Goal: Information Seeking & Learning: Get advice/opinions

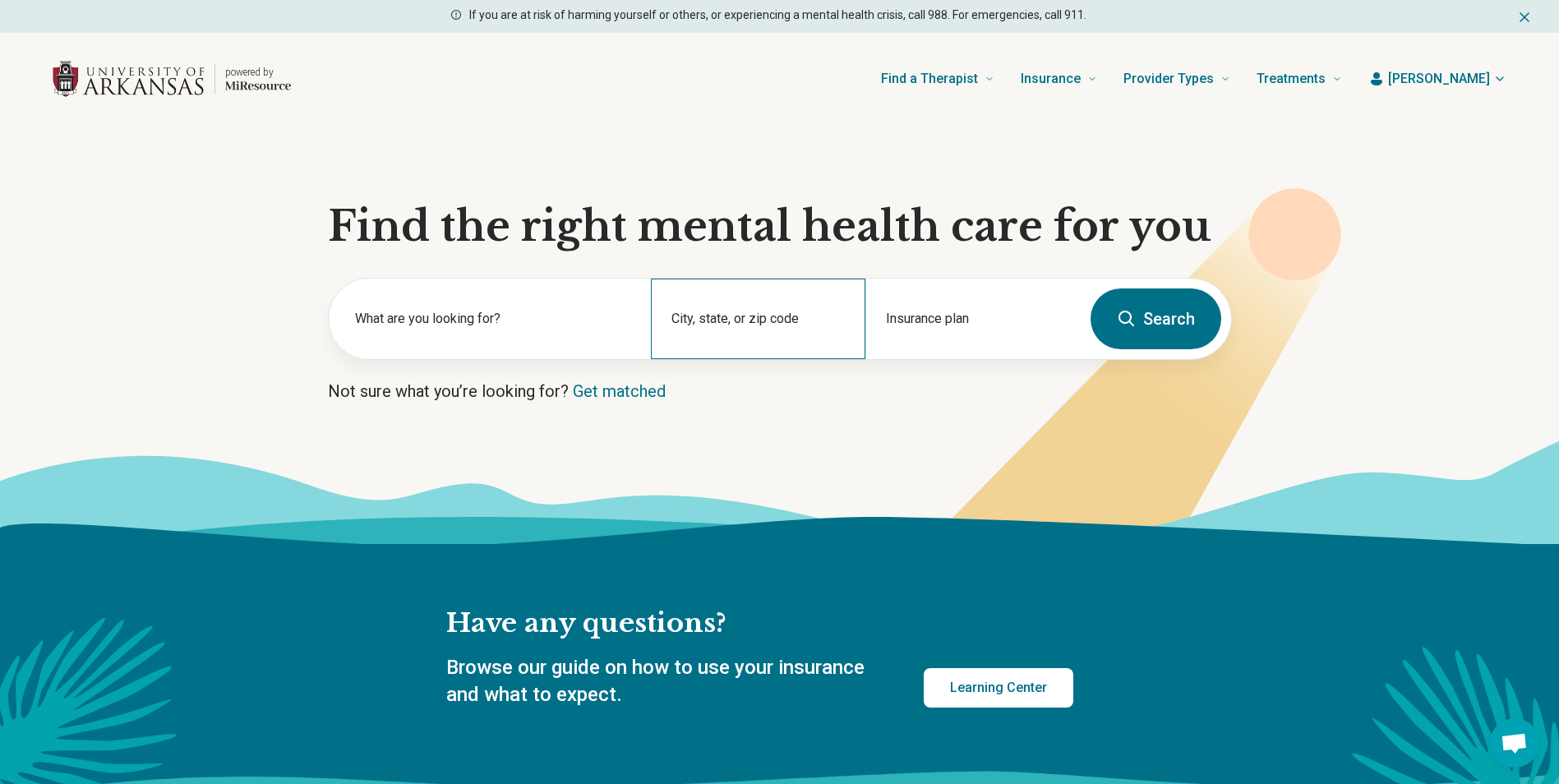
click at [813, 322] on div "City, state, or zip code" at bounding box center [758, 318] width 214 height 80
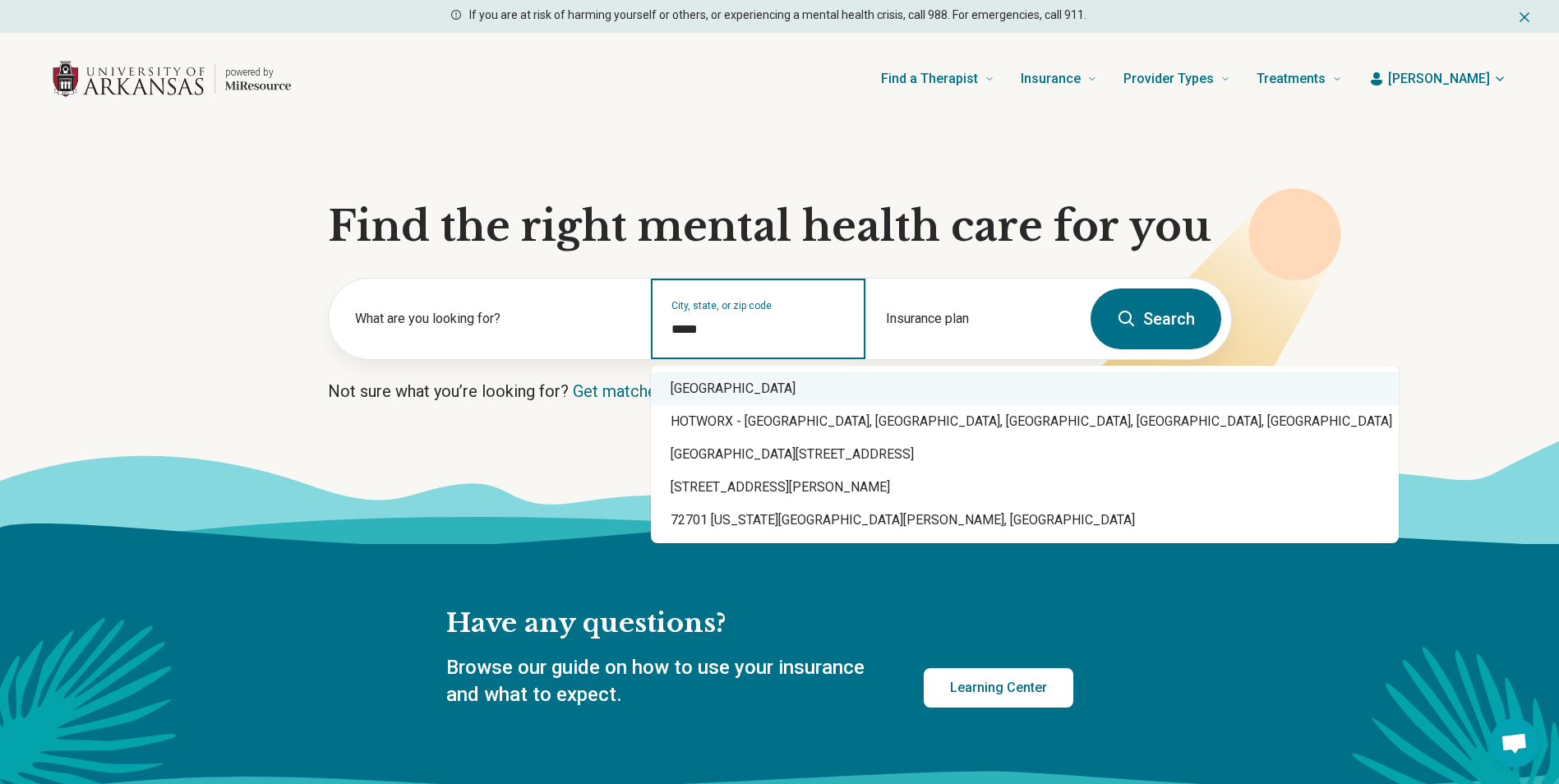
click at [769, 392] on div "Fayetteville, AR 72701" at bounding box center [1025, 388] width 748 height 33
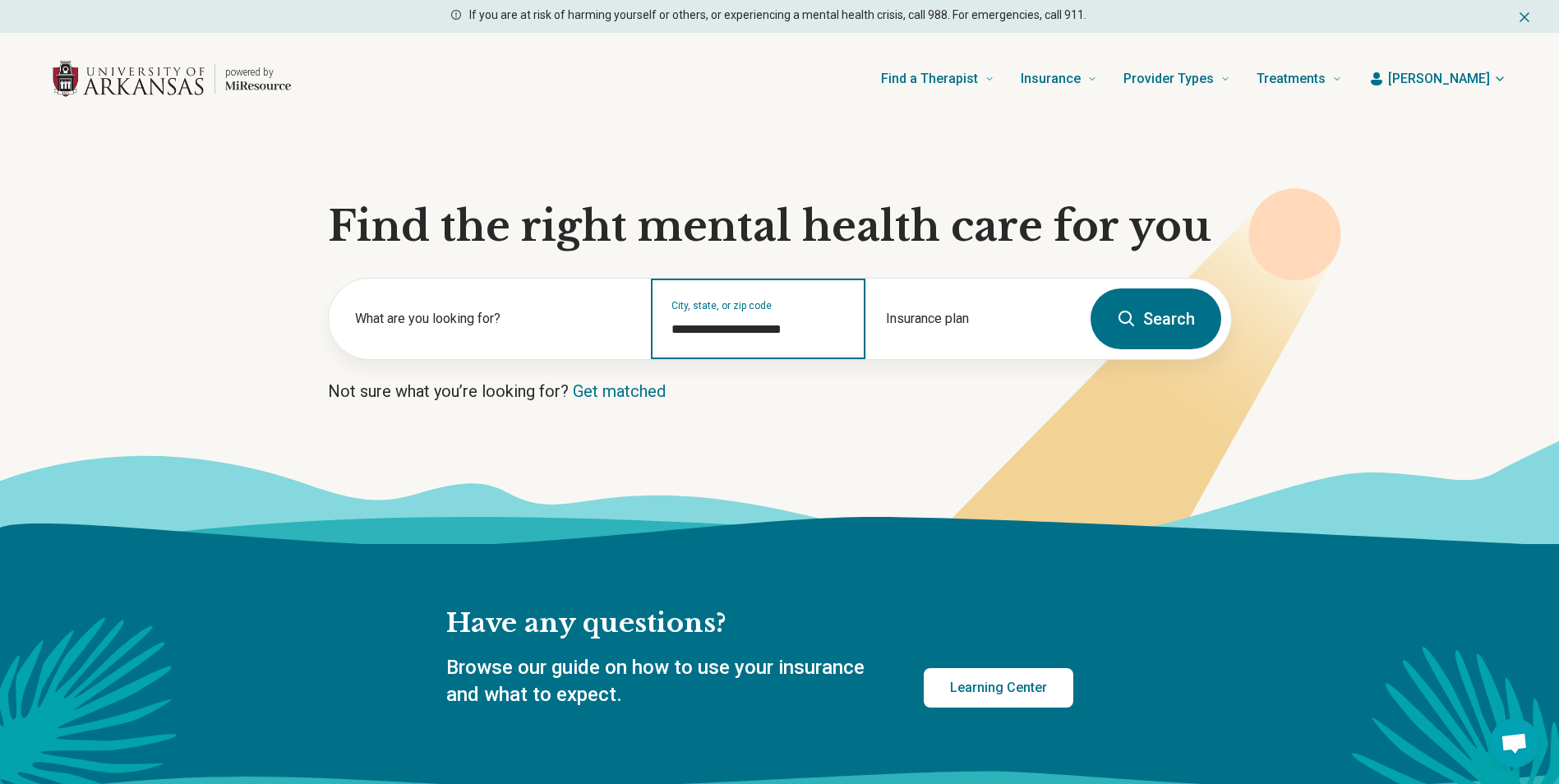
type input "**********"
click at [1176, 323] on button "Search" at bounding box center [1156, 319] width 131 height 61
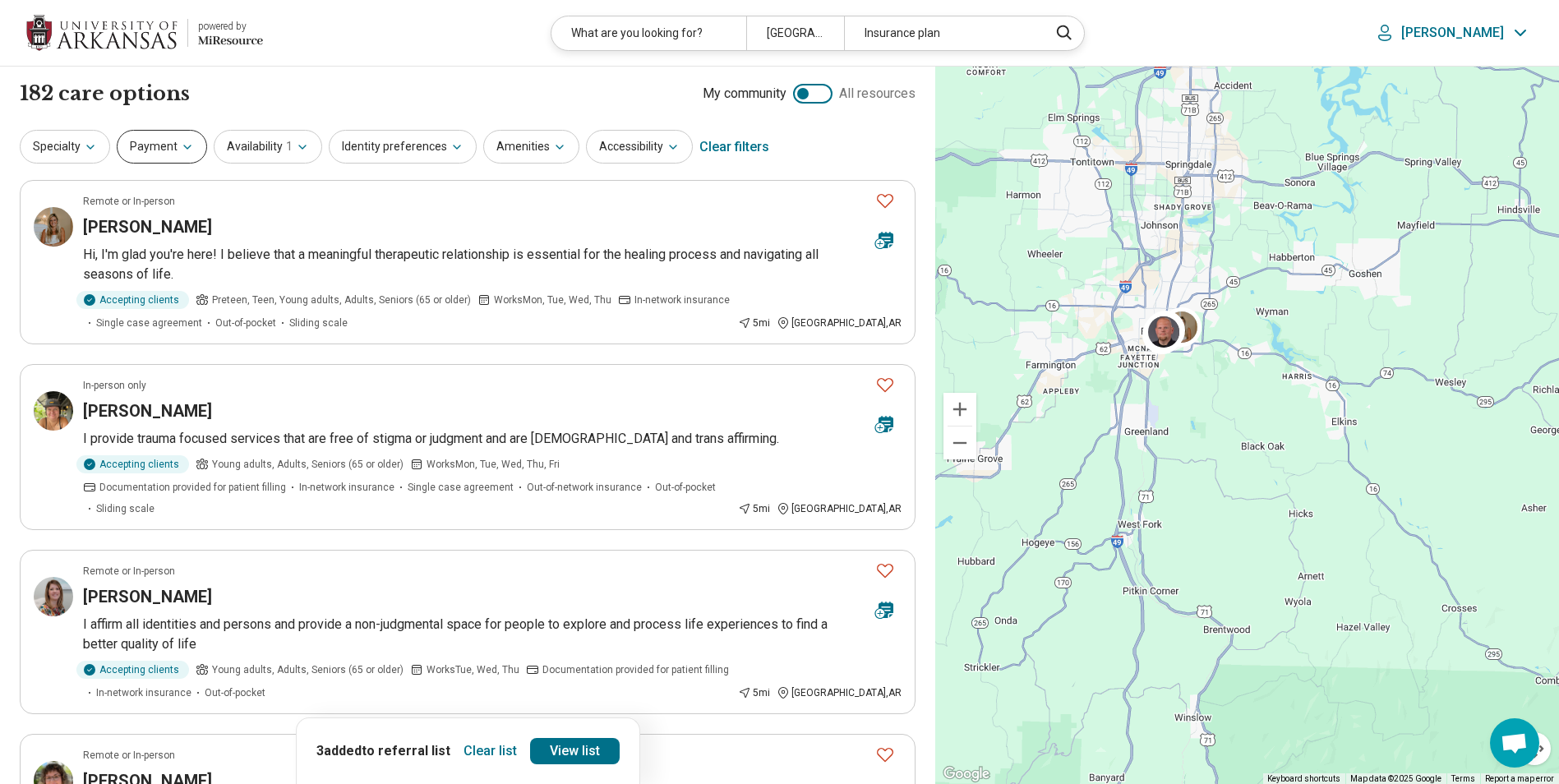
click at [173, 156] on button "Payment" at bounding box center [161, 147] width 90 height 34
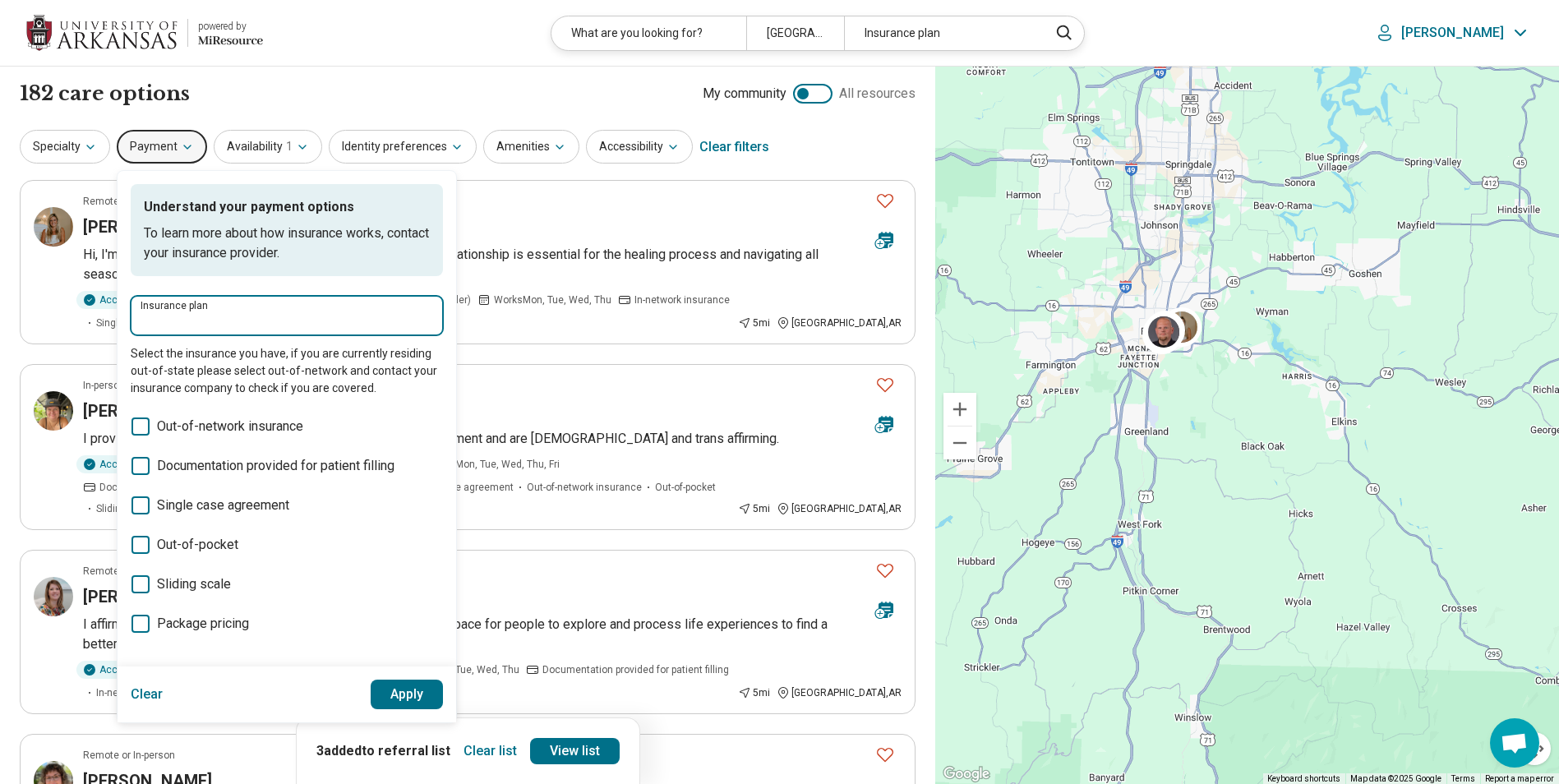
click at [204, 327] on input "Insurance plan" at bounding box center [287, 321] width 293 height 19
type input "*****"
click at [189, 362] on div "Cigna" at bounding box center [185, 365] width 108 height 33
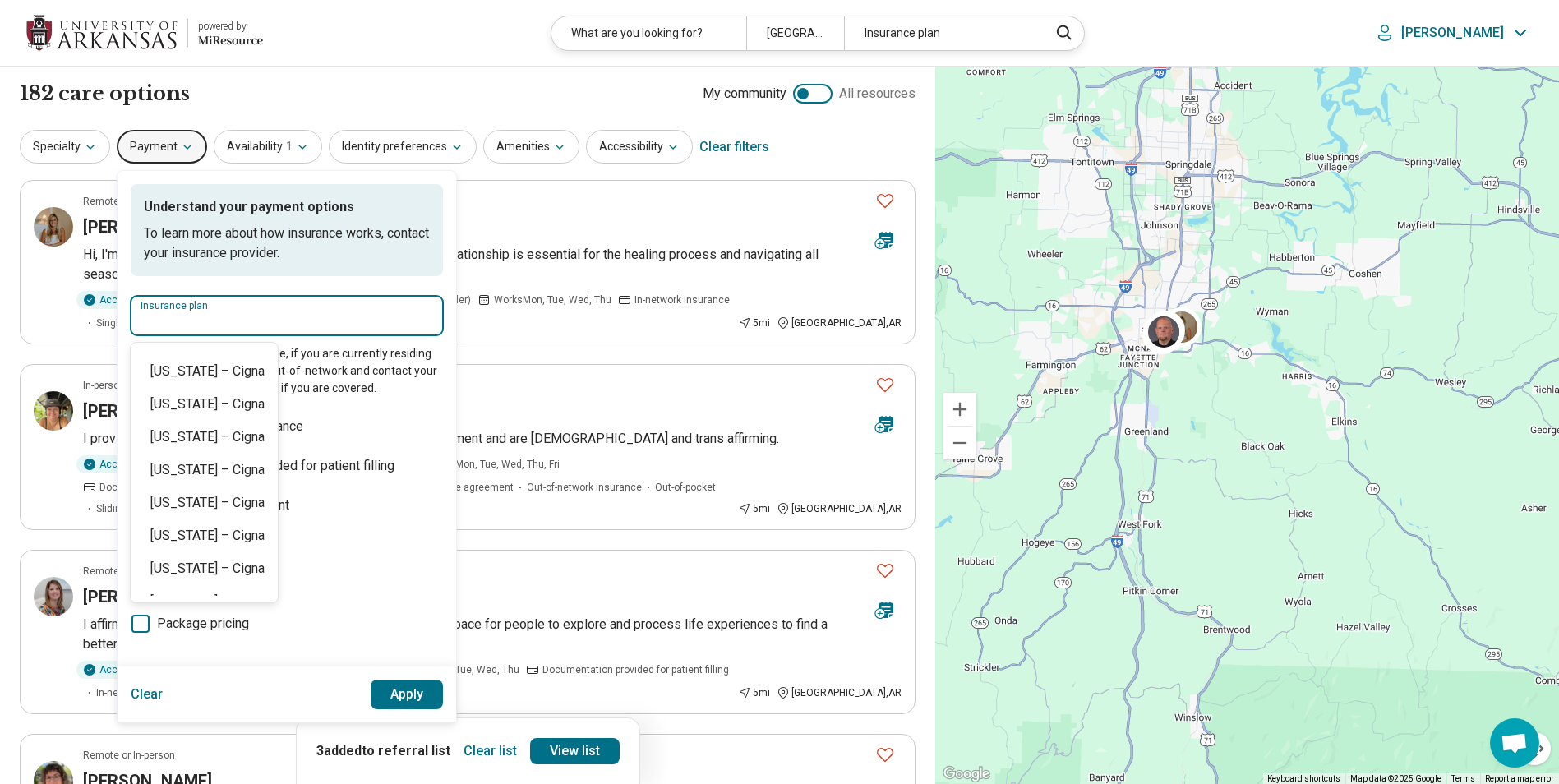
scroll to position [1233, 0]
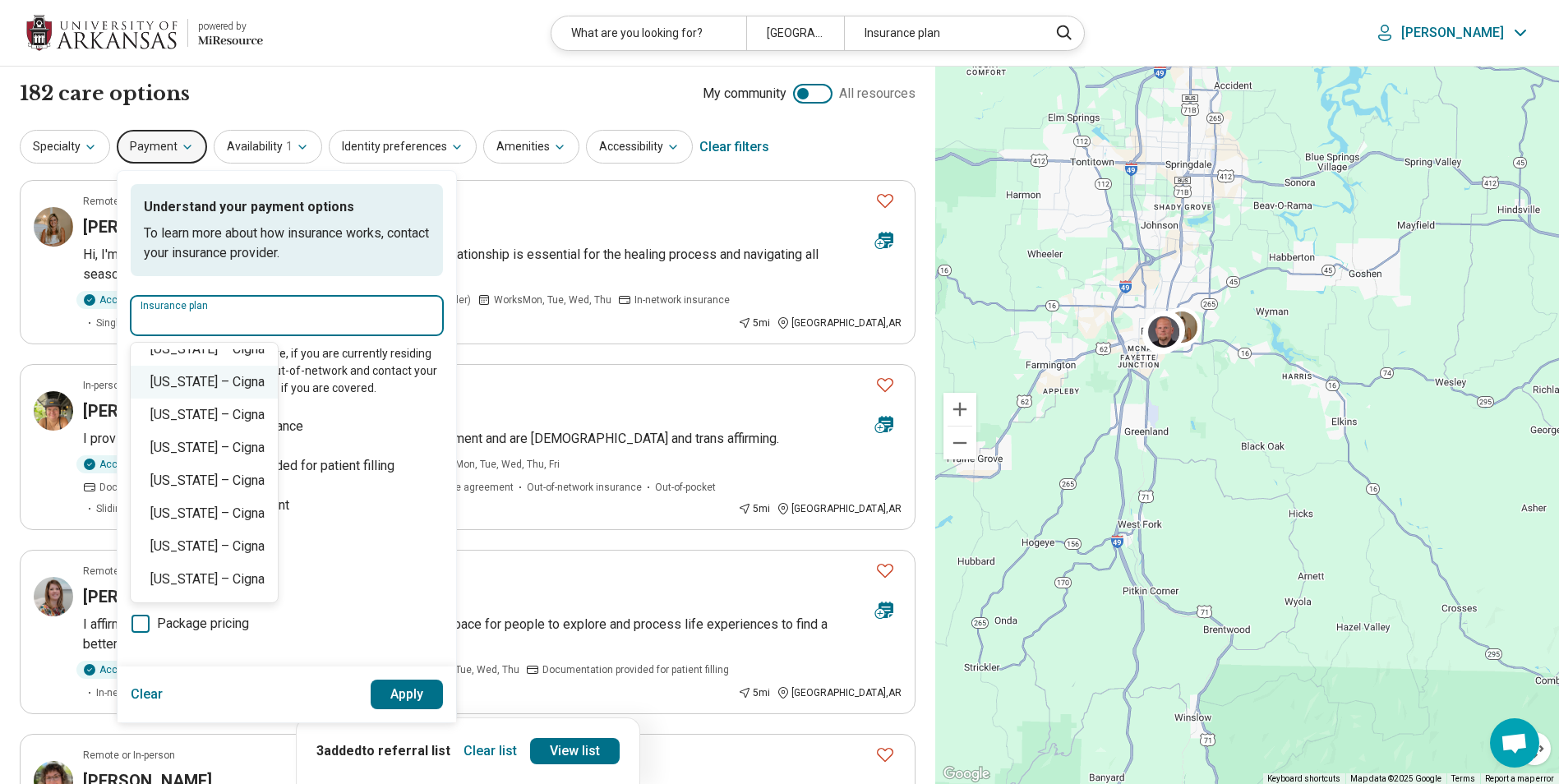
click at [208, 388] on div "Texas – Cigna" at bounding box center [204, 381] width 147 height 33
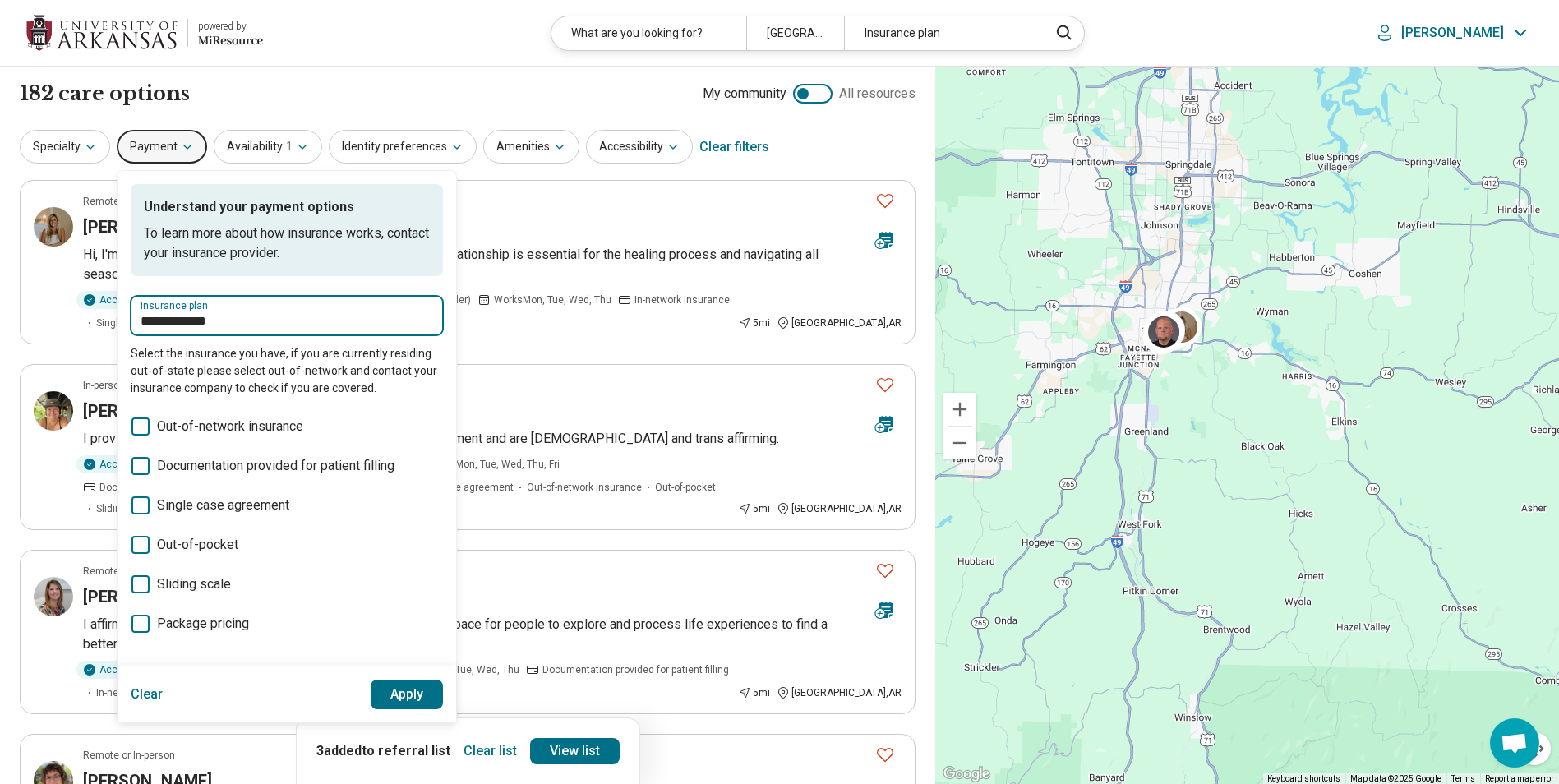
type input "**********"
click at [411, 693] on button "Apply" at bounding box center [407, 694] width 73 height 30
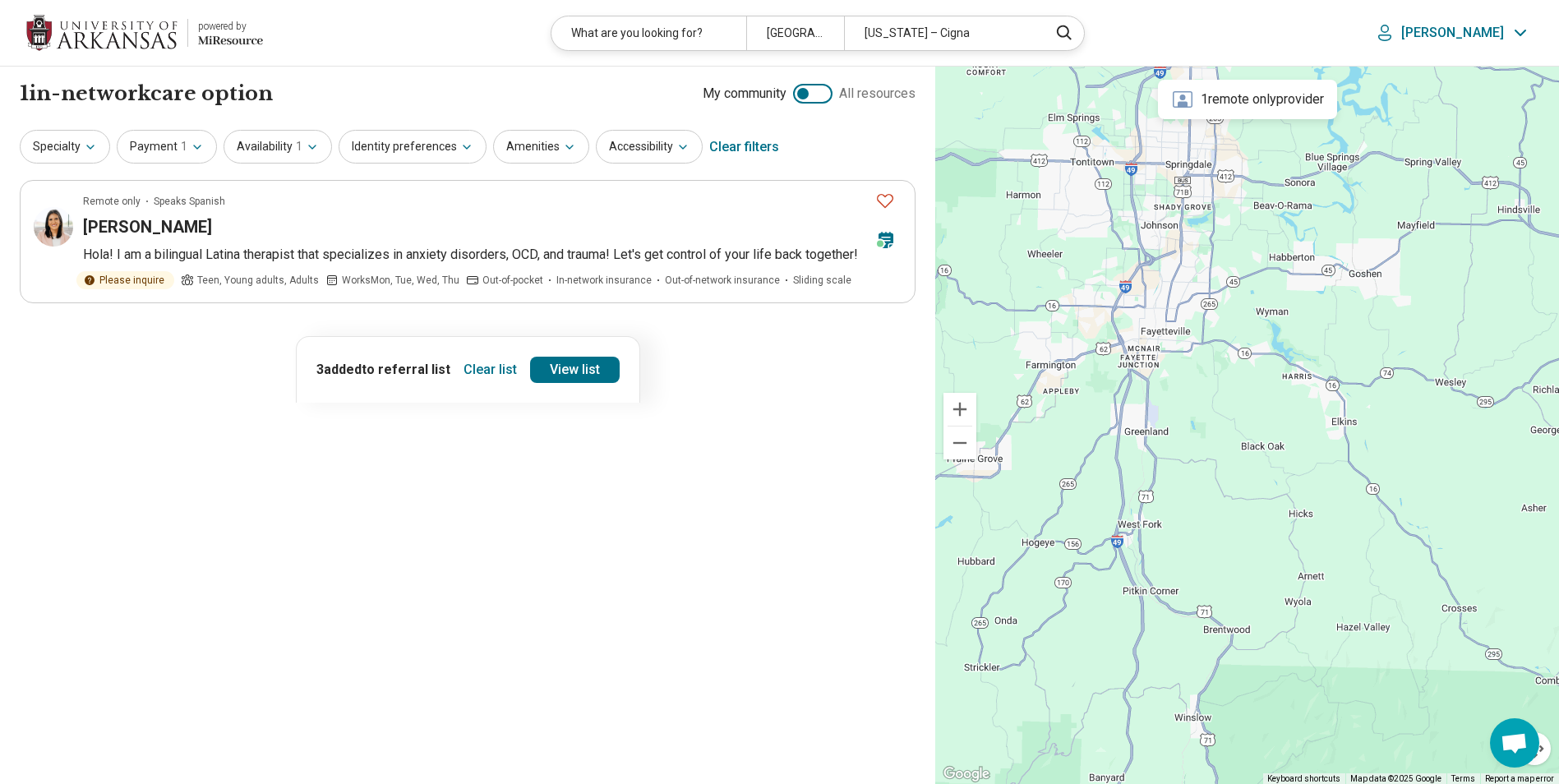
click at [501, 383] on button "Clear list" at bounding box center [490, 370] width 67 height 26
click at [191, 147] on icon "button" at bounding box center [198, 148] width 14 height 14
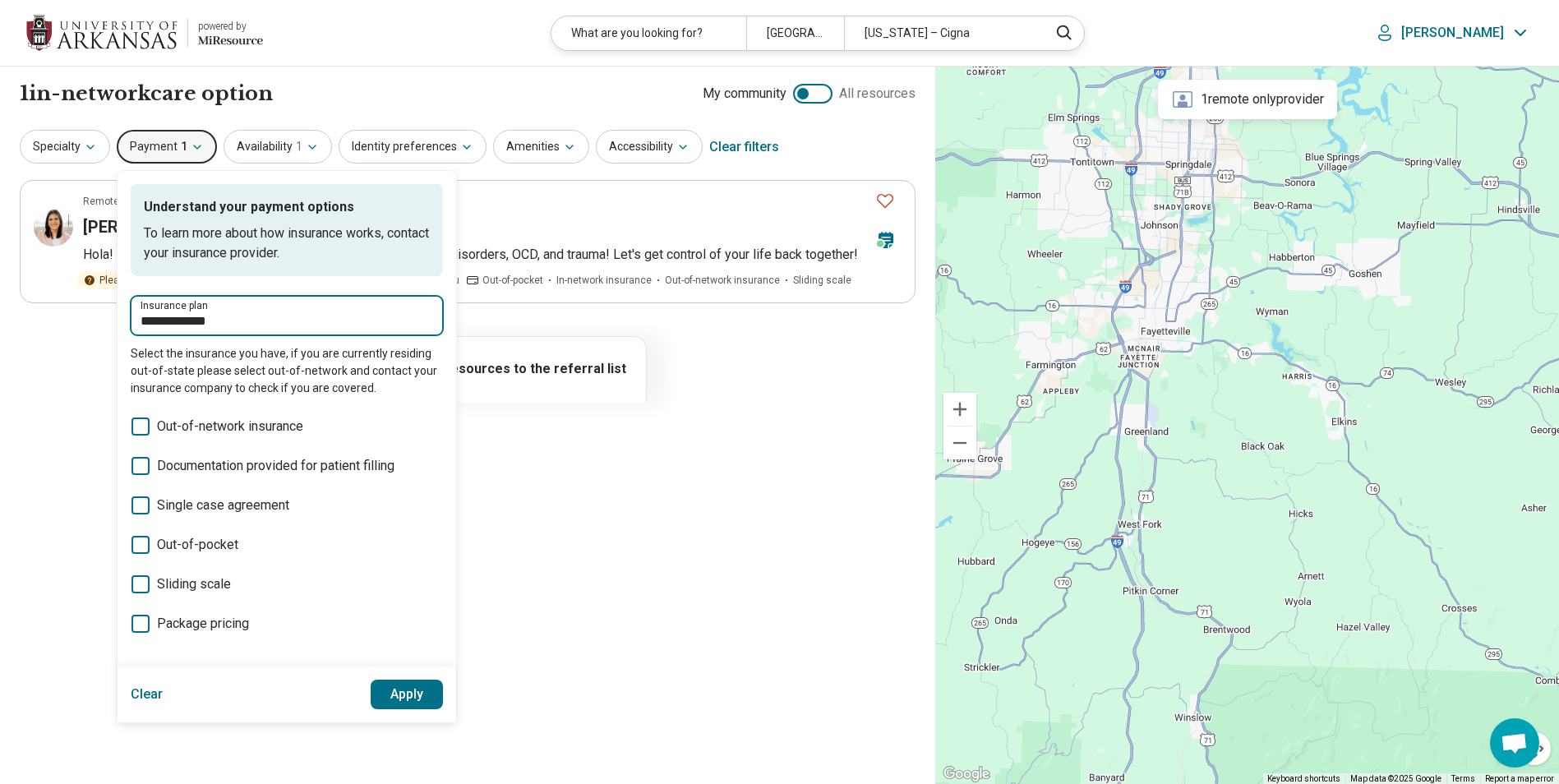
click at [256, 316] on input "**********" at bounding box center [287, 321] width 293 height 19
drag, startPoint x: 256, startPoint y: 316, endPoint x: 97, endPoint y: 317, distance: 159.0
click at [97, 317] on div "**********" at bounding box center [468, 425] width 935 height 718
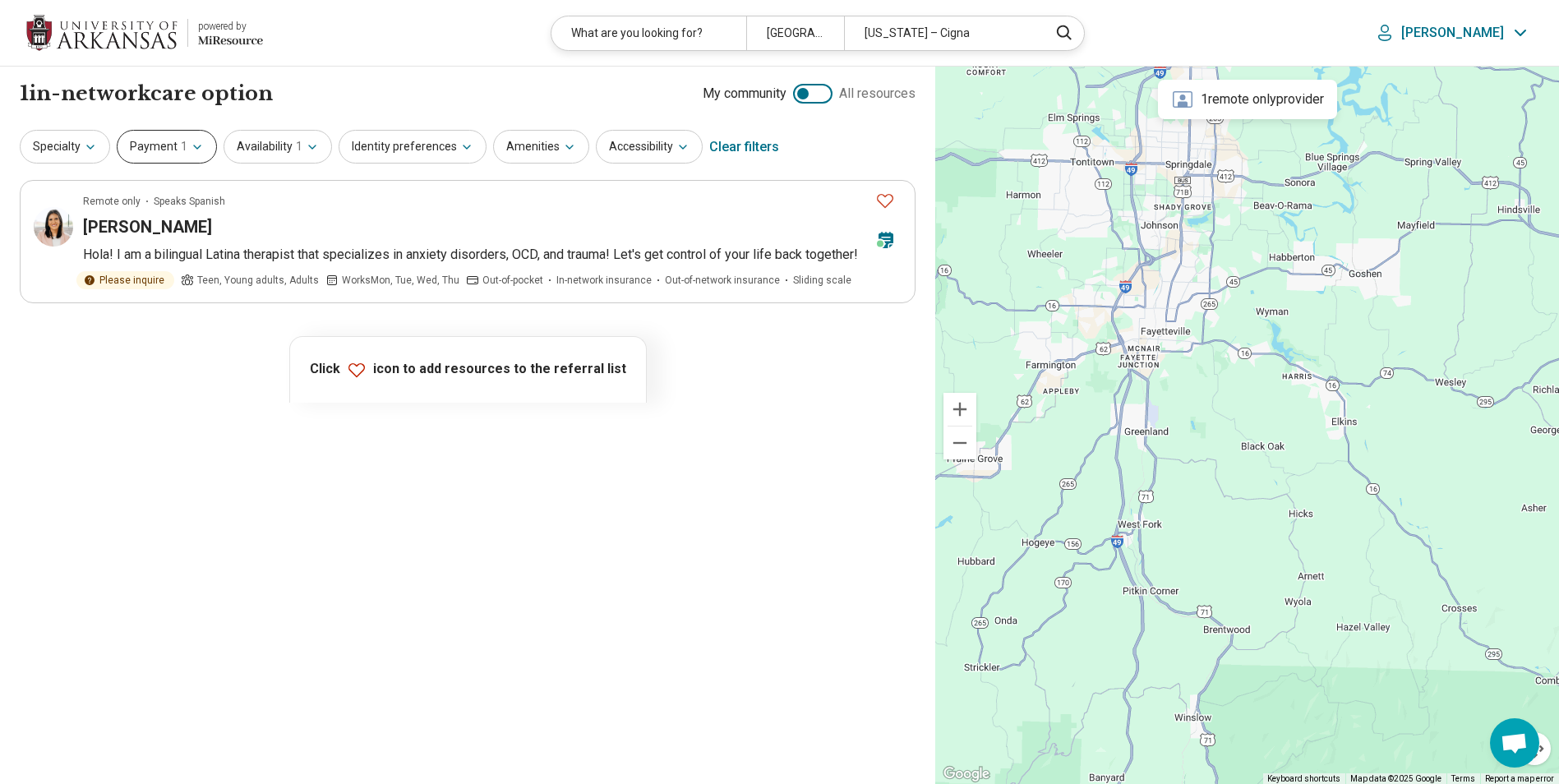
click at [192, 150] on icon "button" at bounding box center [198, 148] width 14 height 14
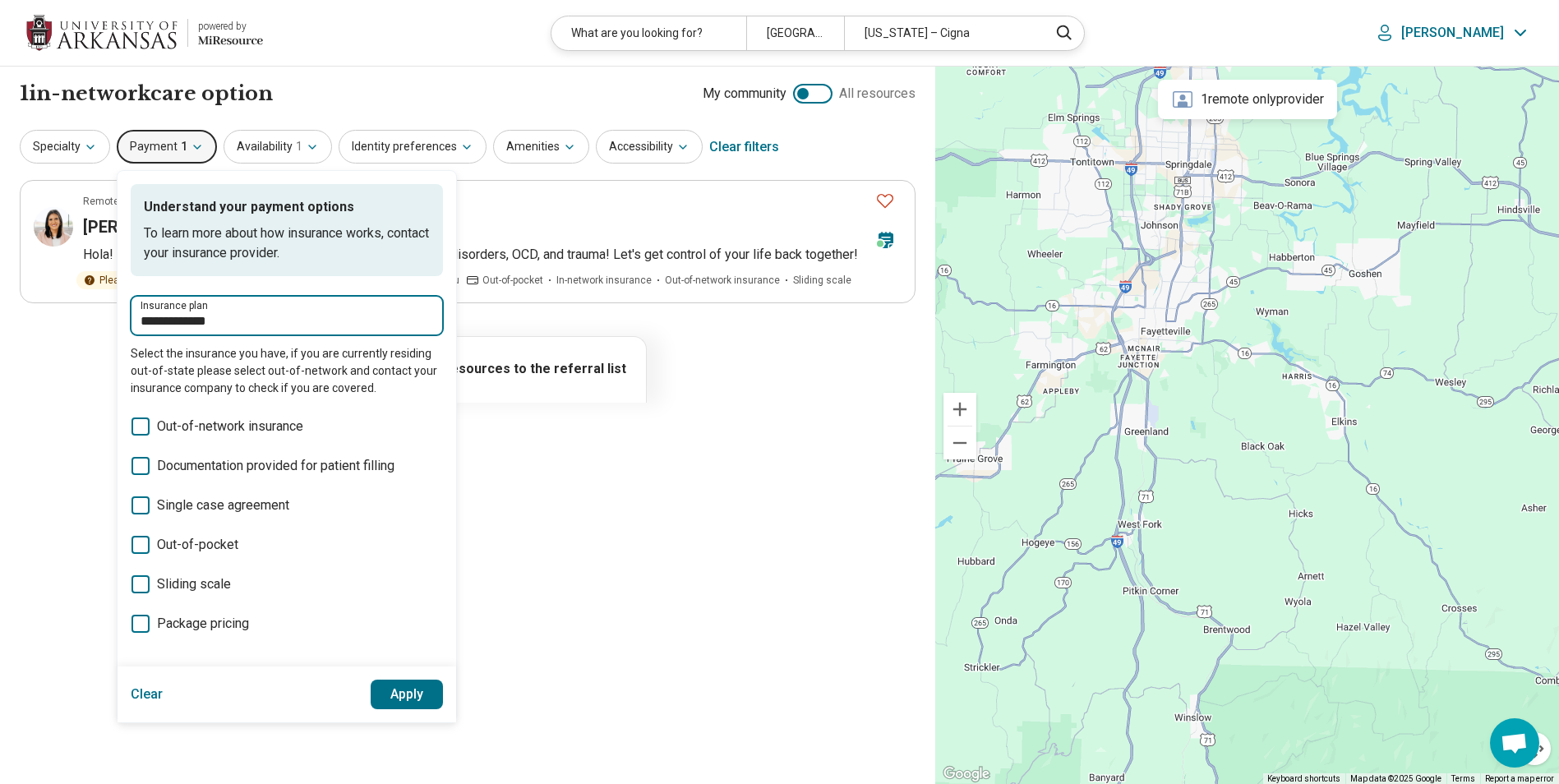
click at [314, 320] on input "**********" at bounding box center [287, 321] width 293 height 19
drag, startPoint x: 314, startPoint y: 320, endPoint x: 143, endPoint y: 314, distance: 171.1
click at [143, 314] on input "**********" at bounding box center [287, 321] width 293 height 19
click at [219, 317] on input "**********" at bounding box center [287, 321] width 293 height 19
click at [235, 317] on input "**********" at bounding box center [287, 321] width 293 height 19
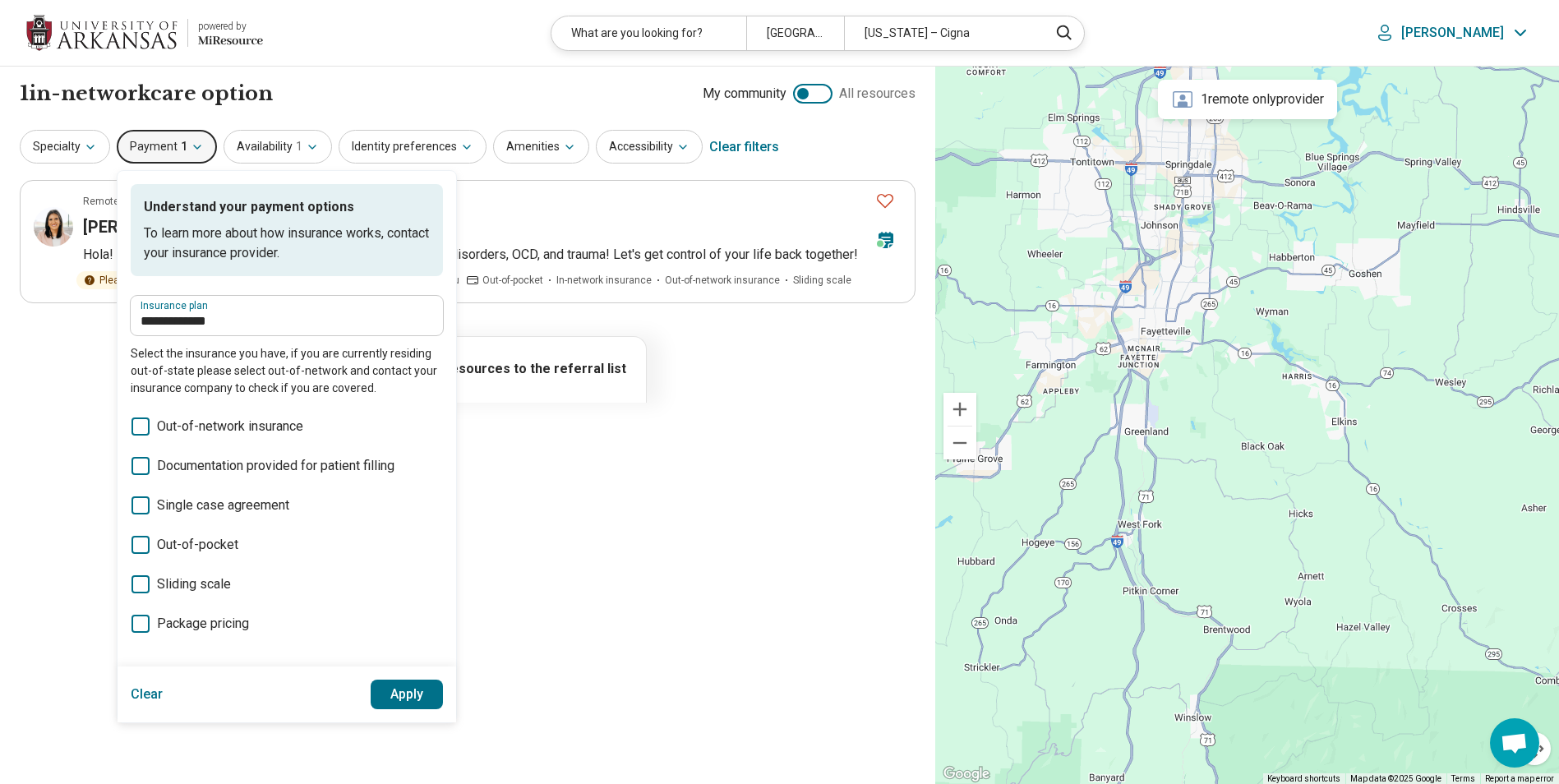
click at [153, 695] on button "Clear" at bounding box center [147, 694] width 33 height 30
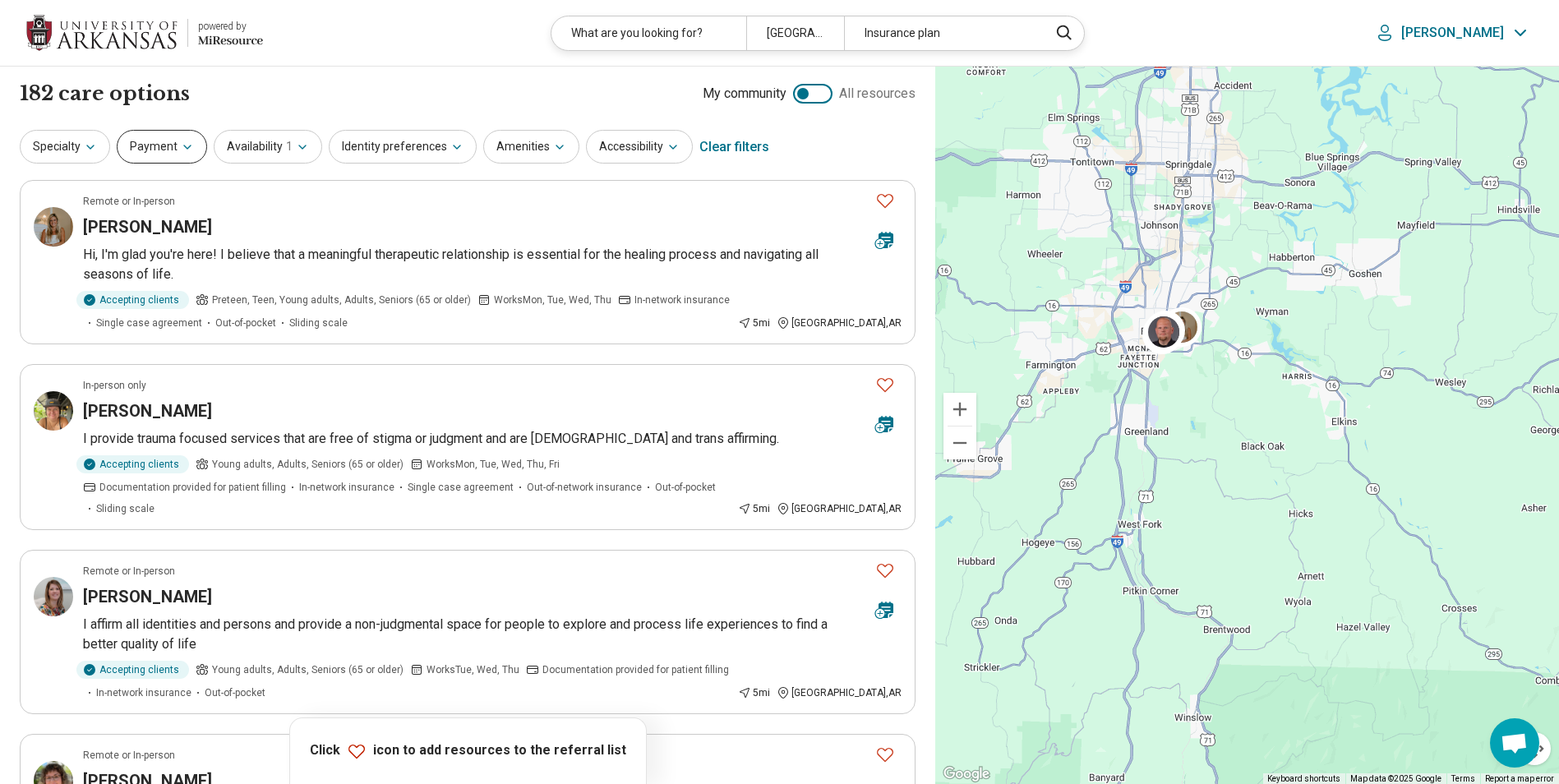
click at [162, 149] on button "Payment" at bounding box center [161, 147] width 90 height 34
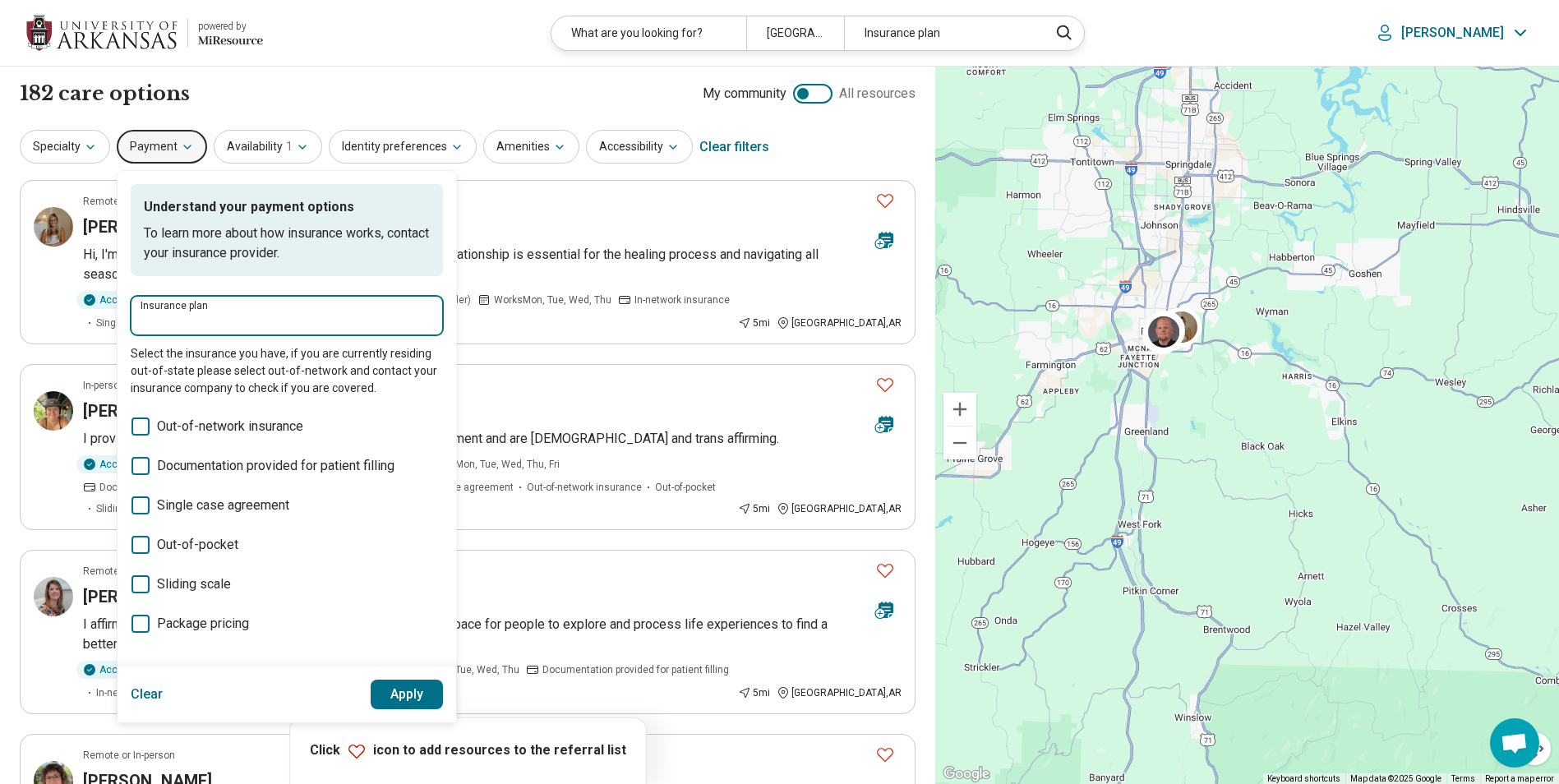
click at [229, 322] on input "Insurance plan" at bounding box center [287, 321] width 293 height 19
type input "****"
click at [192, 363] on div "Cigna" at bounding box center [185, 365] width 108 height 33
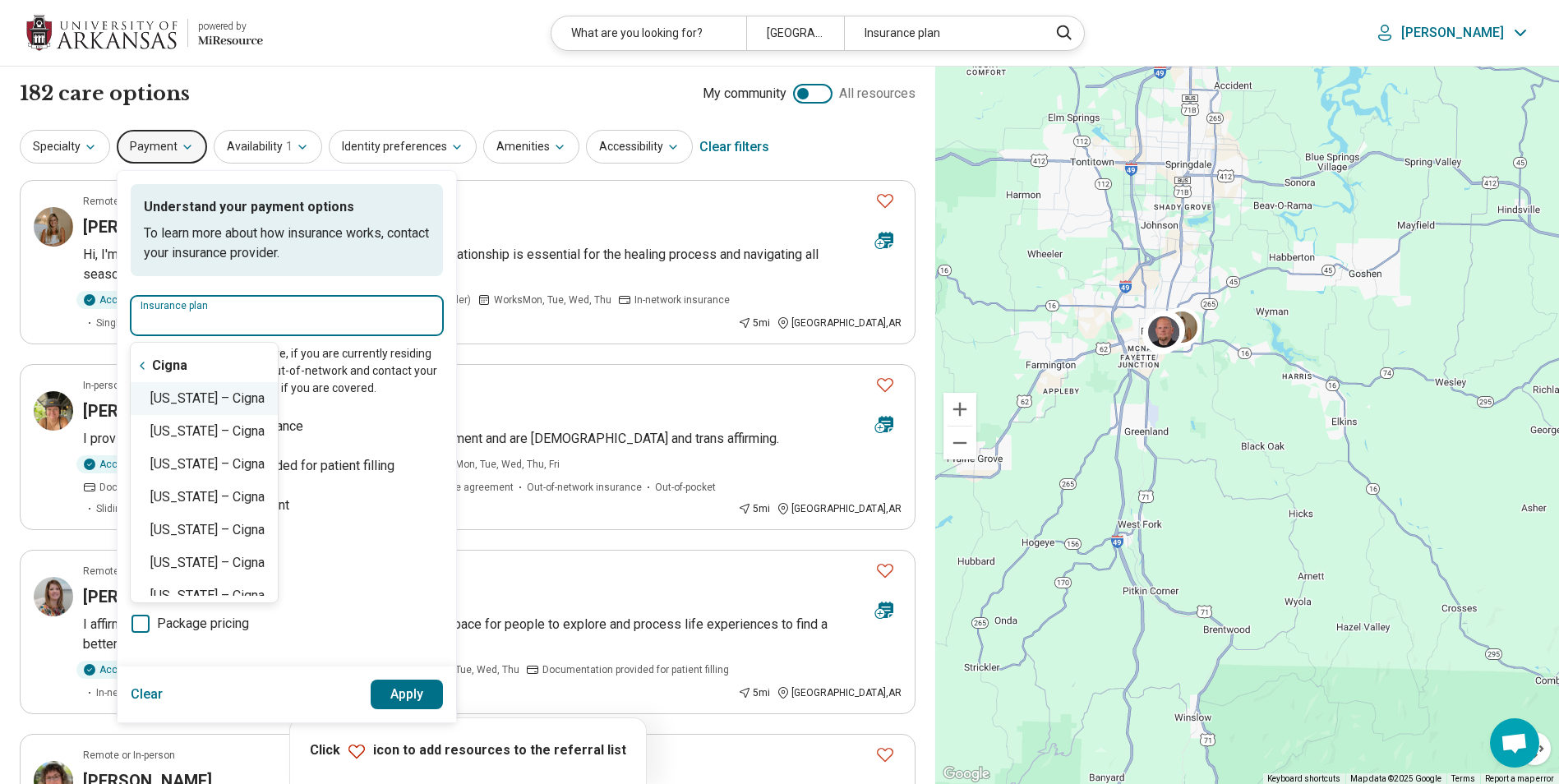
click at [189, 403] on div "Arkansas – Cigna" at bounding box center [204, 398] width 147 height 33
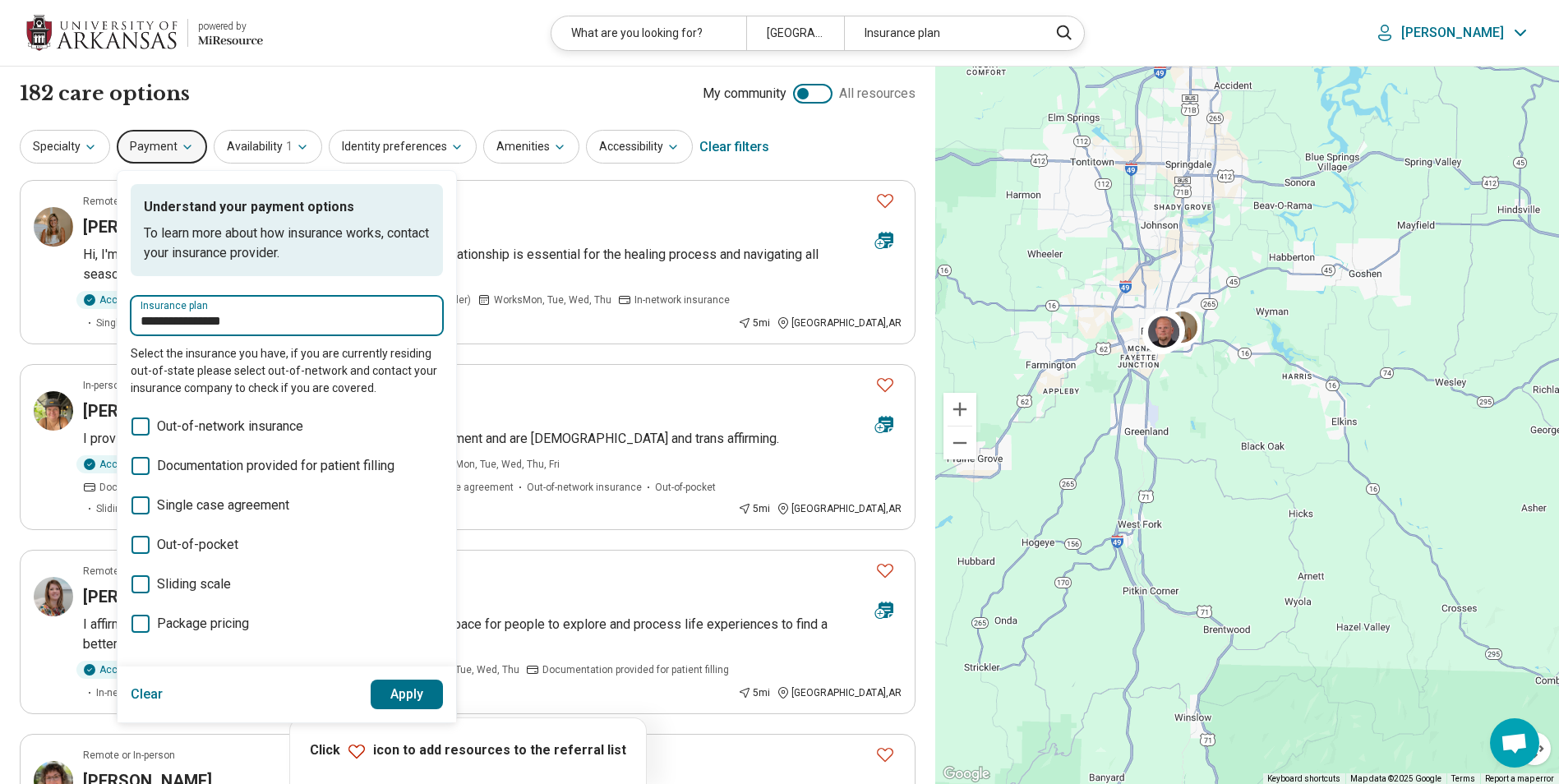
type input "**********"
click at [415, 689] on button "Apply" at bounding box center [407, 694] width 73 height 30
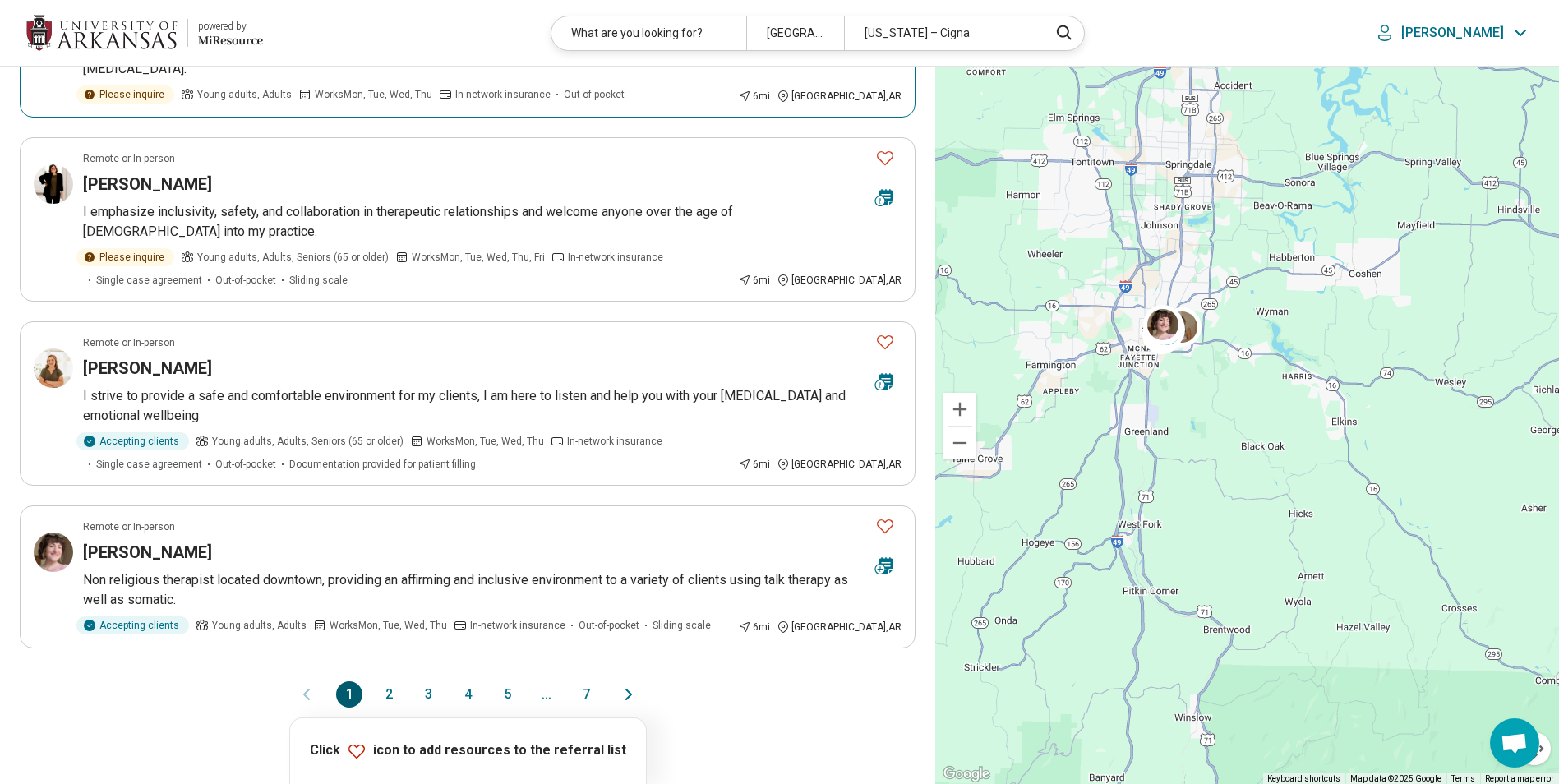
scroll to position [1506, 0]
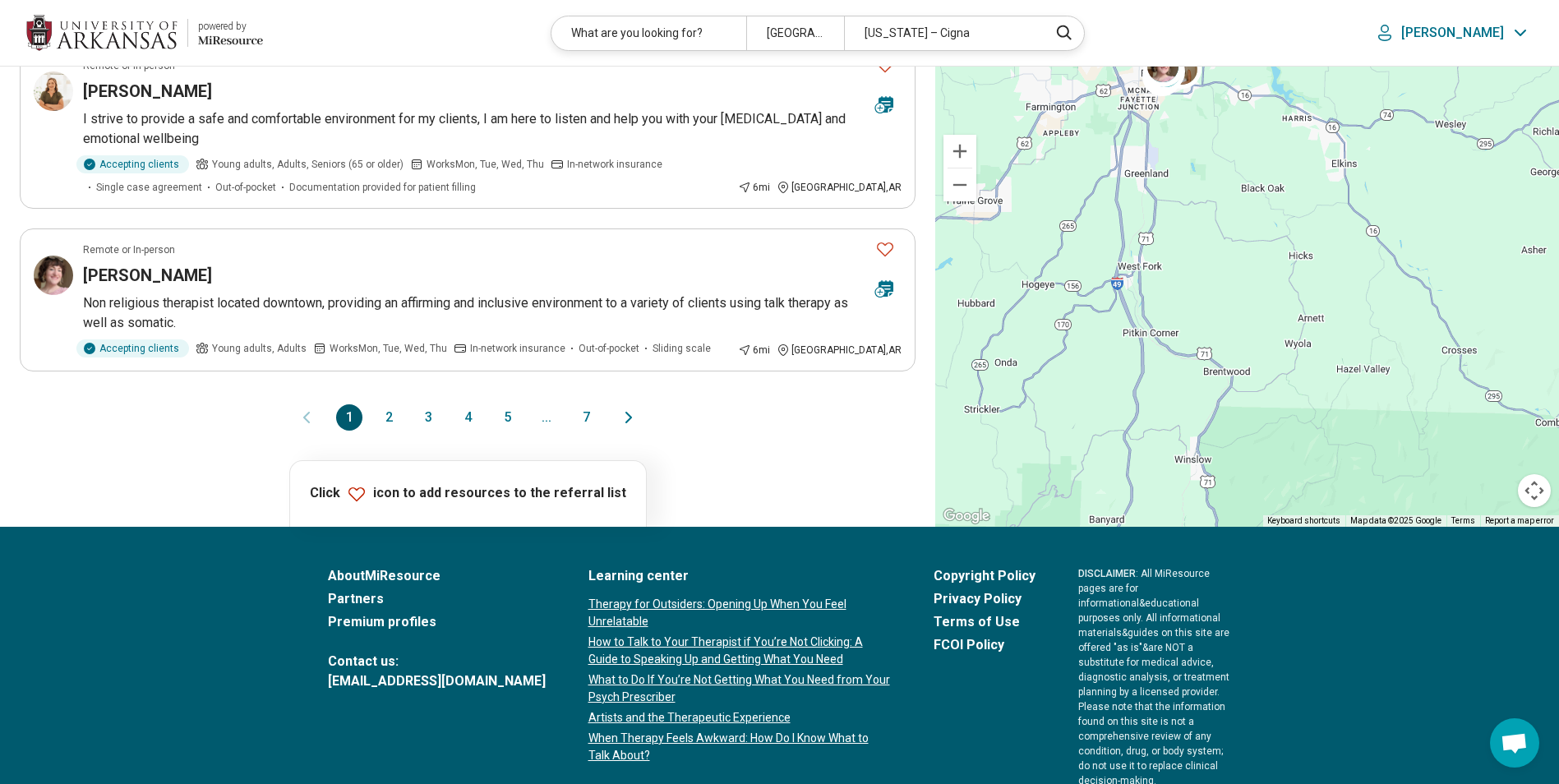
click at [382, 416] on button "2" at bounding box center [388, 417] width 26 height 26
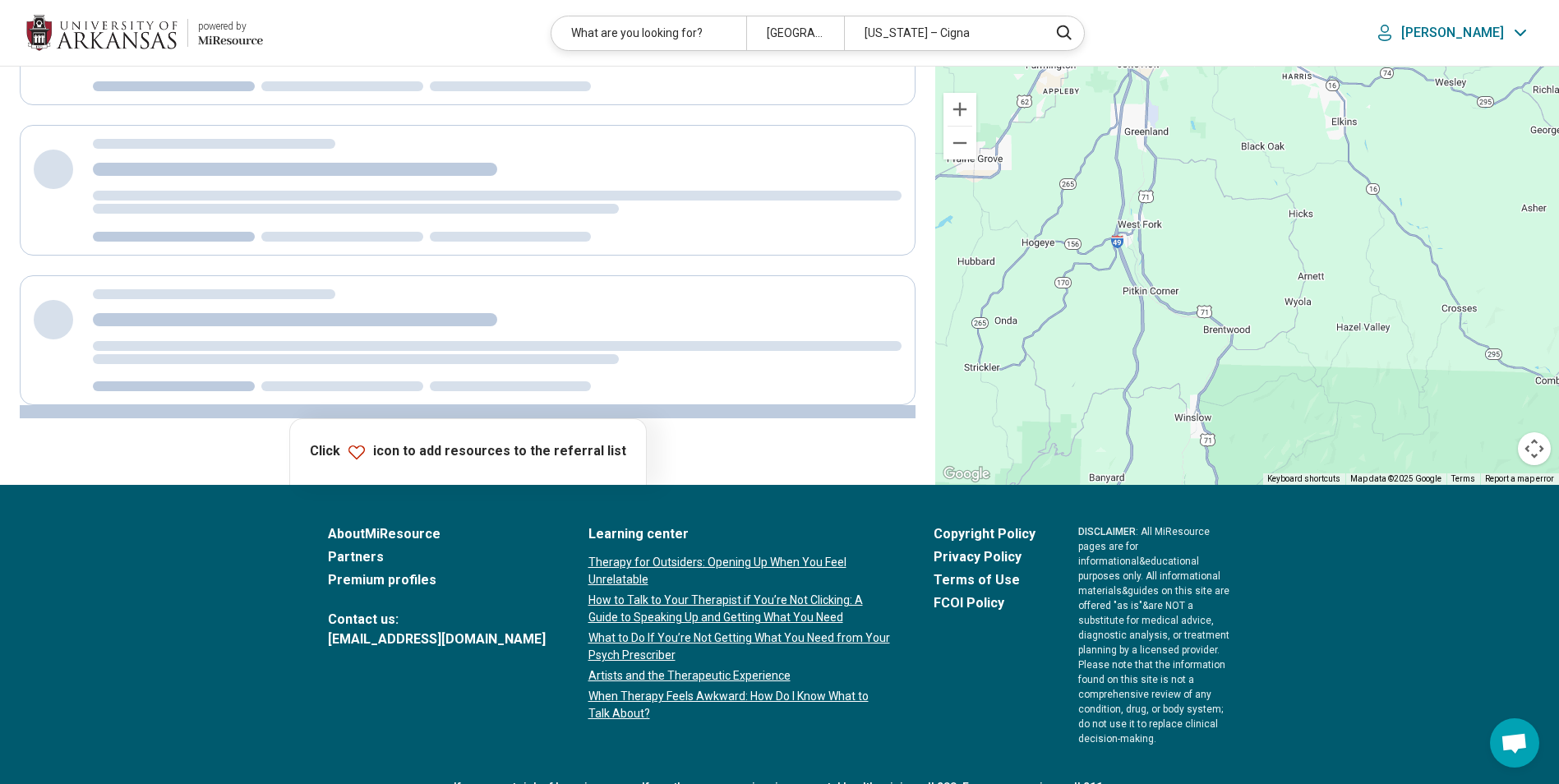
scroll to position [0, 0]
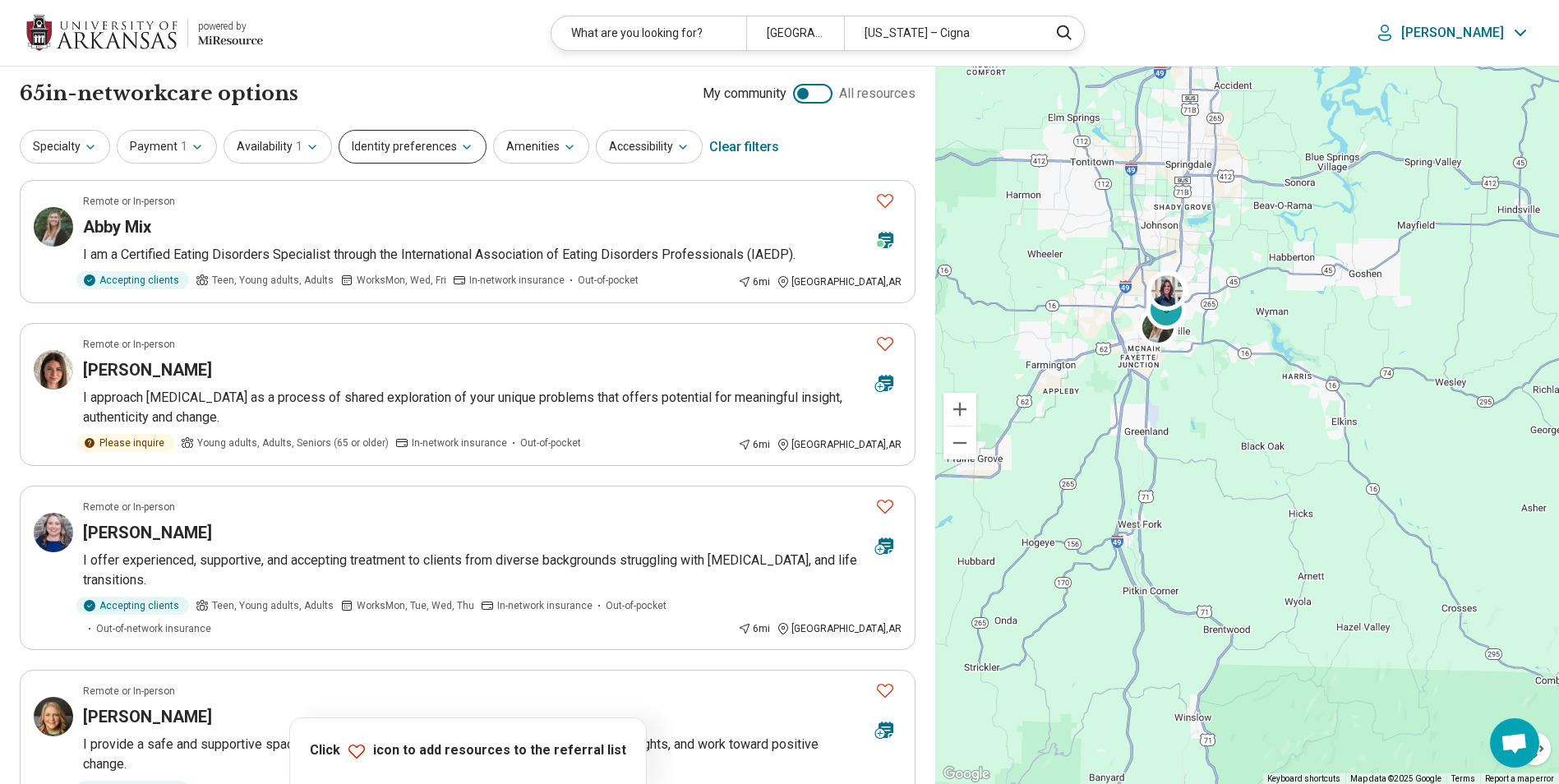
click at [454, 154] on button "Identity preferences" at bounding box center [412, 147] width 148 height 34
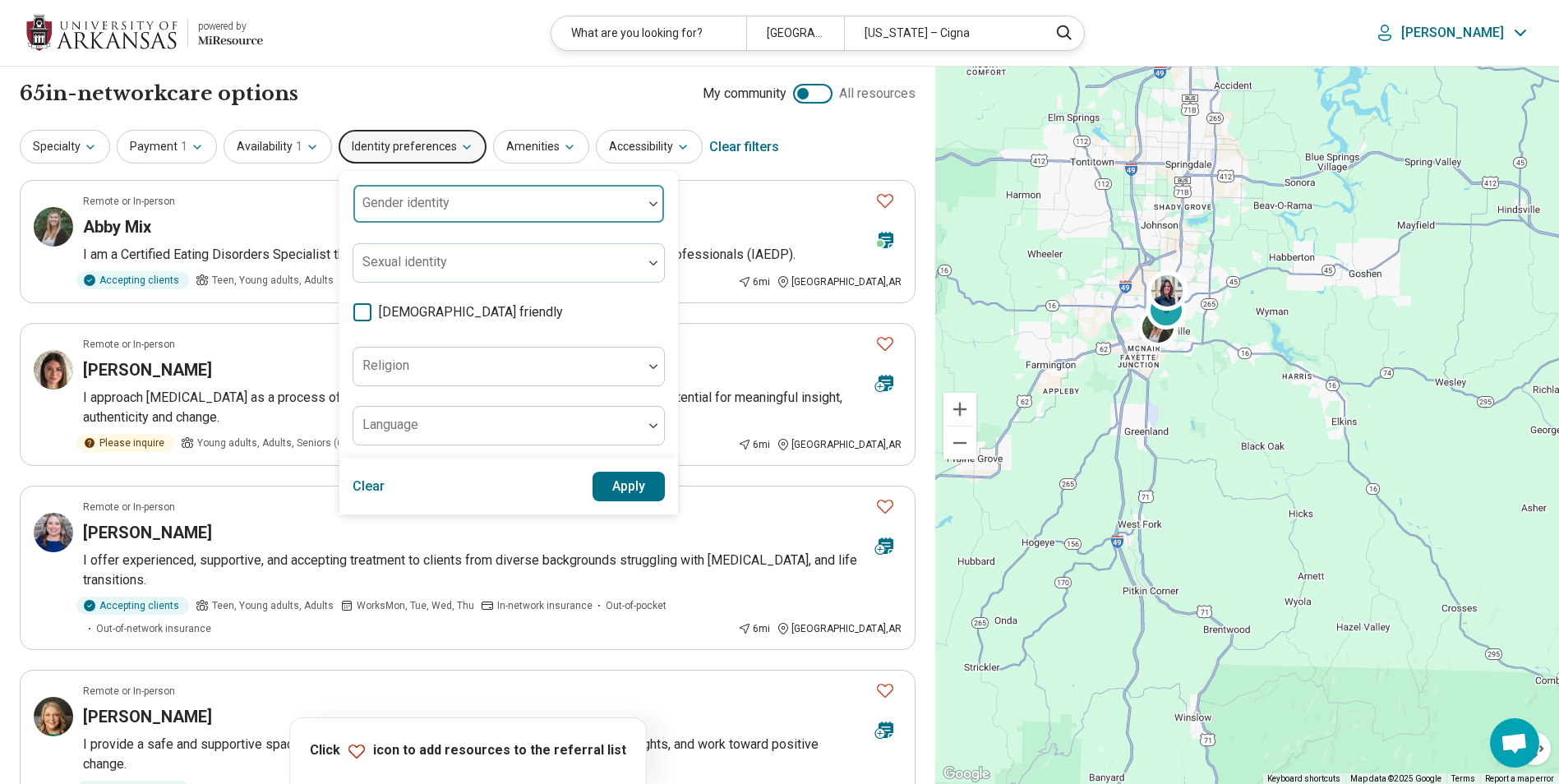
click at [529, 197] on div at bounding box center [498, 203] width 290 height 36
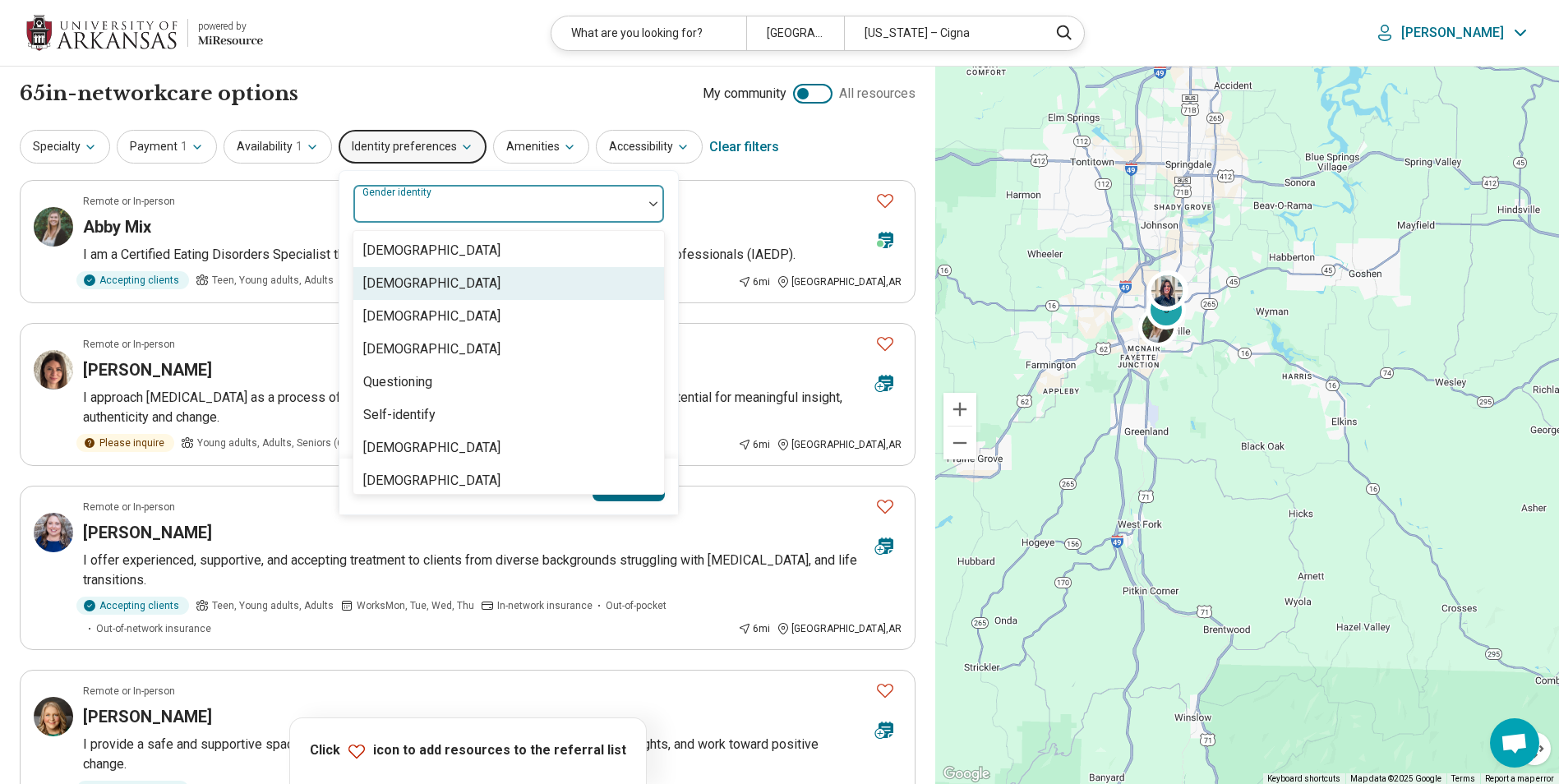
click at [481, 279] on div "[DEMOGRAPHIC_DATA]" at bounding box center [509, 284] width 311 height 33
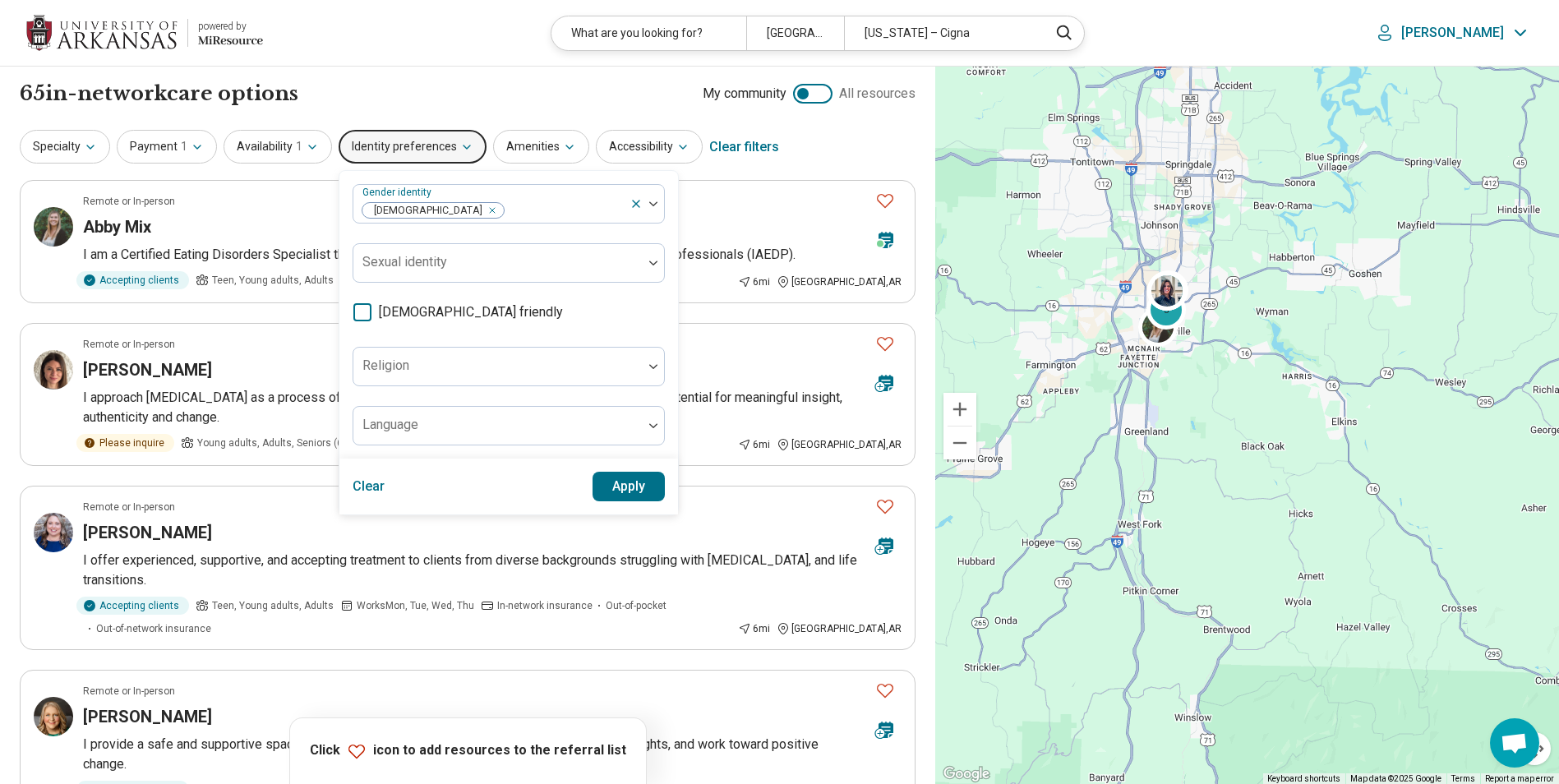
click at [624, 489] on button "Apply" at bounding box center [629, 486] width 73 height 30
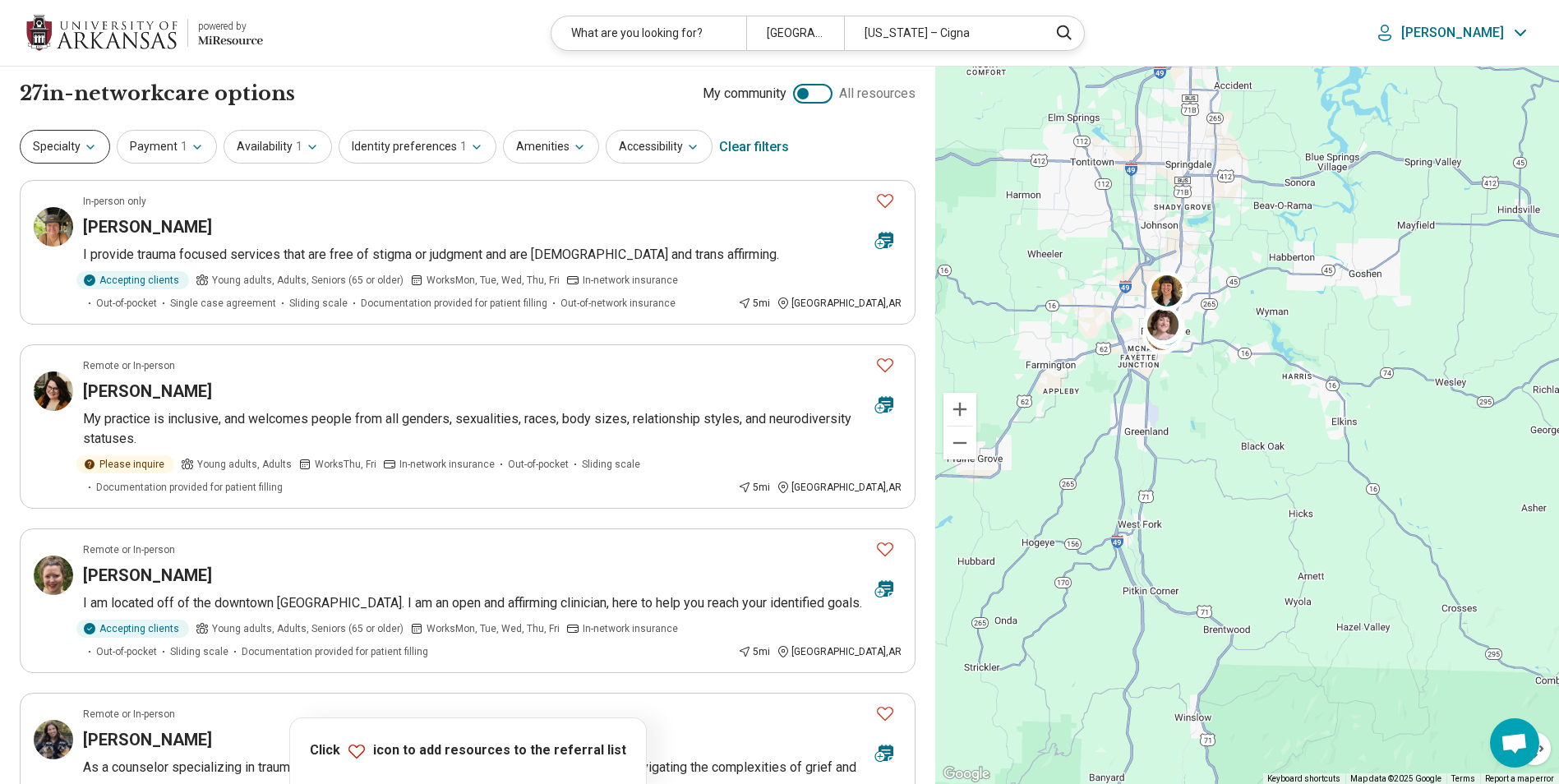
click at [87, 149] on icon "button" at bounding box center [90, 148] width 14 height 14
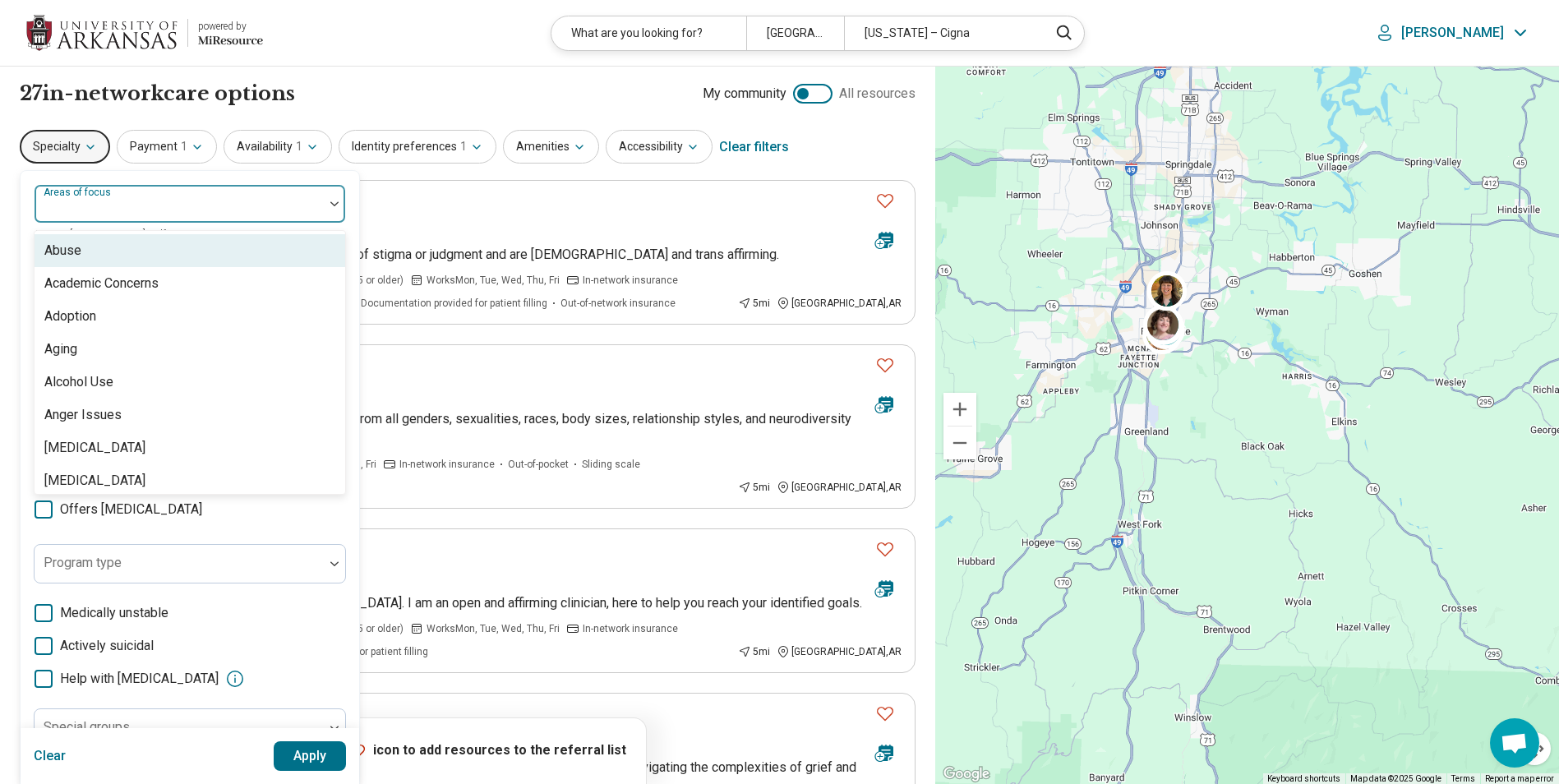
click at [239, 207] on div at bounding box center [179, 210] width 276 height 23
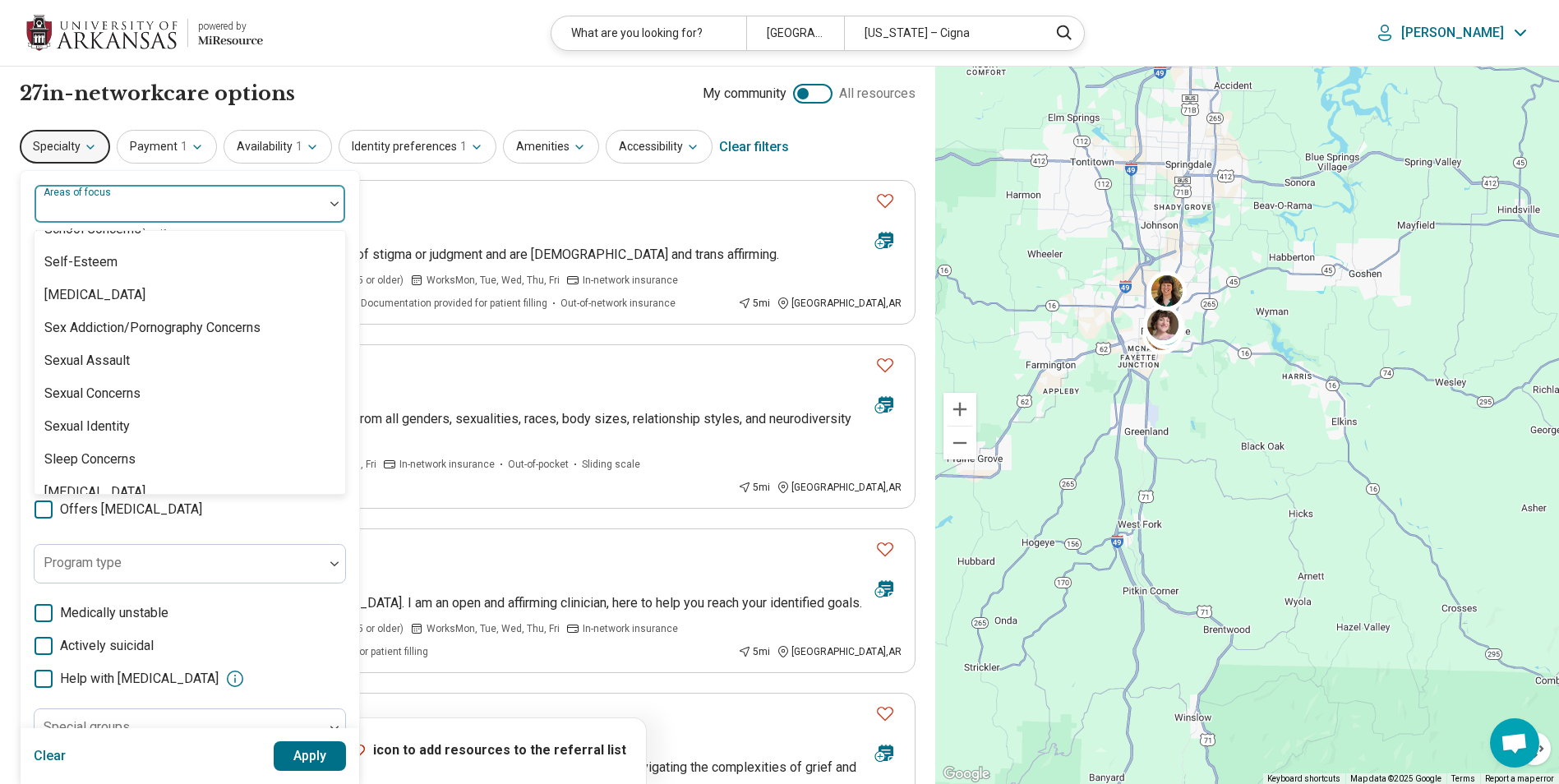
scroll to position [2876, 0]
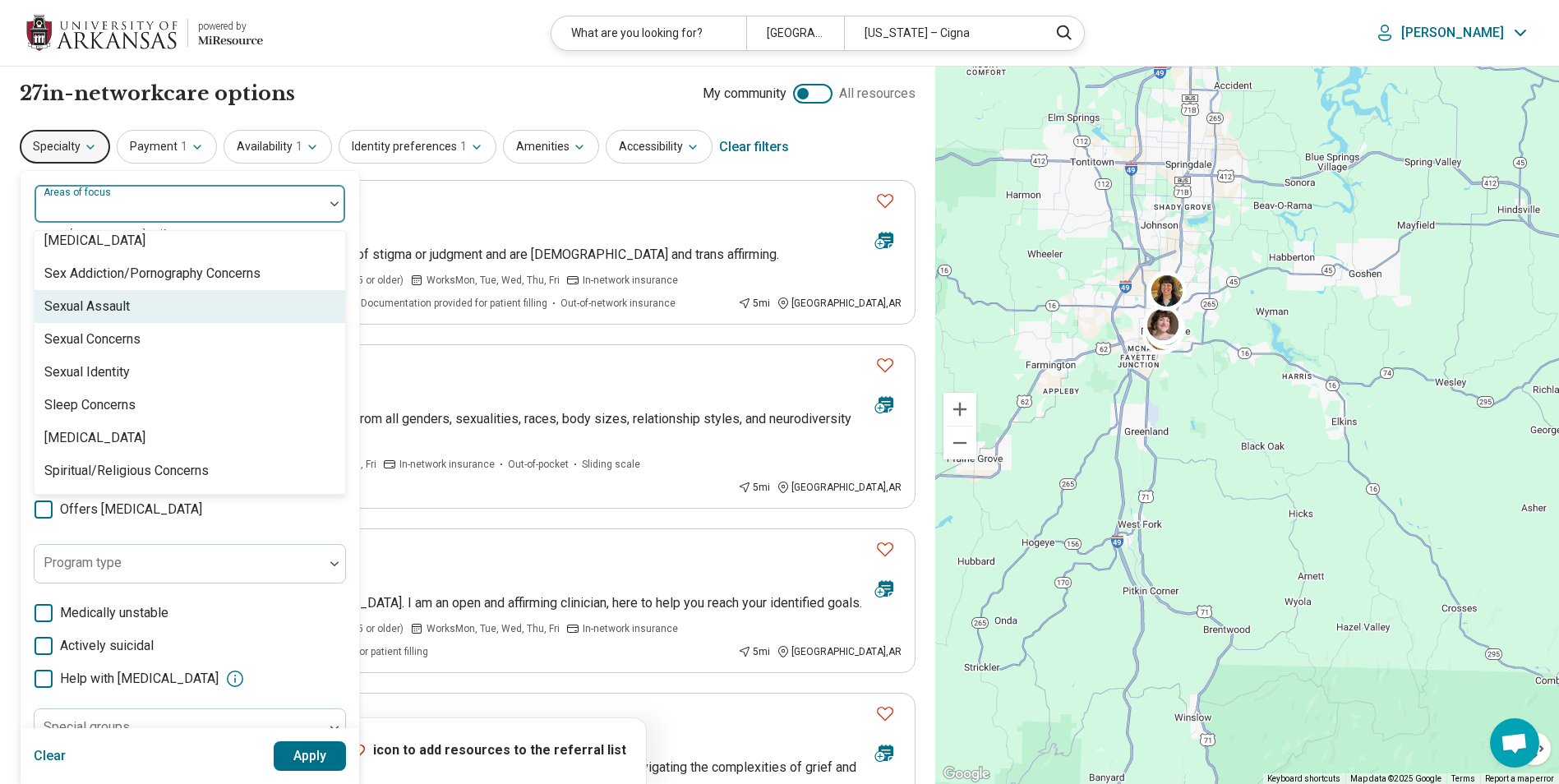
click at [160, 308] on div "Sexual Assault" at bounding box center [190, 306] width 311 height 33
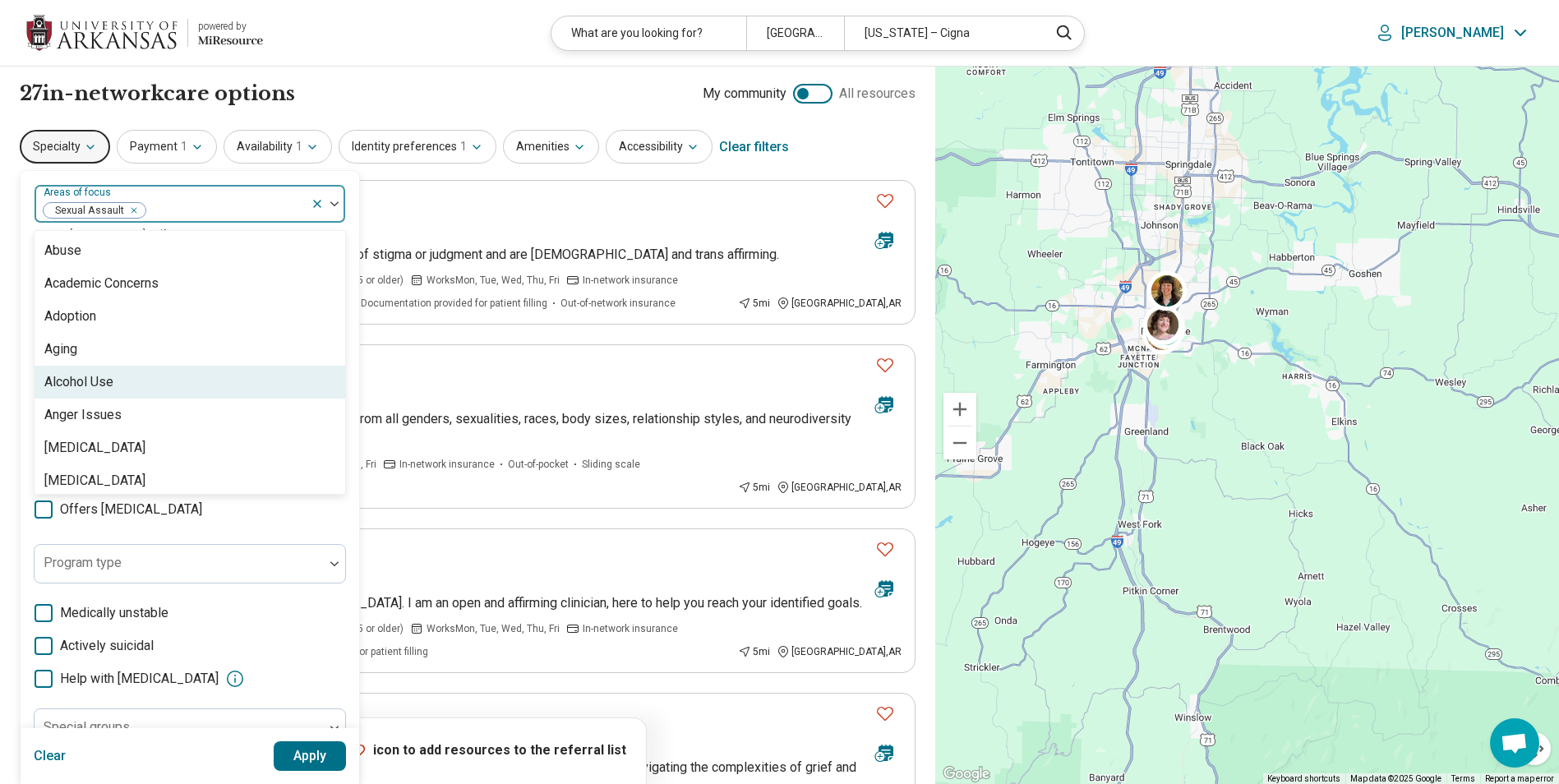
scroll to position [138, 0]
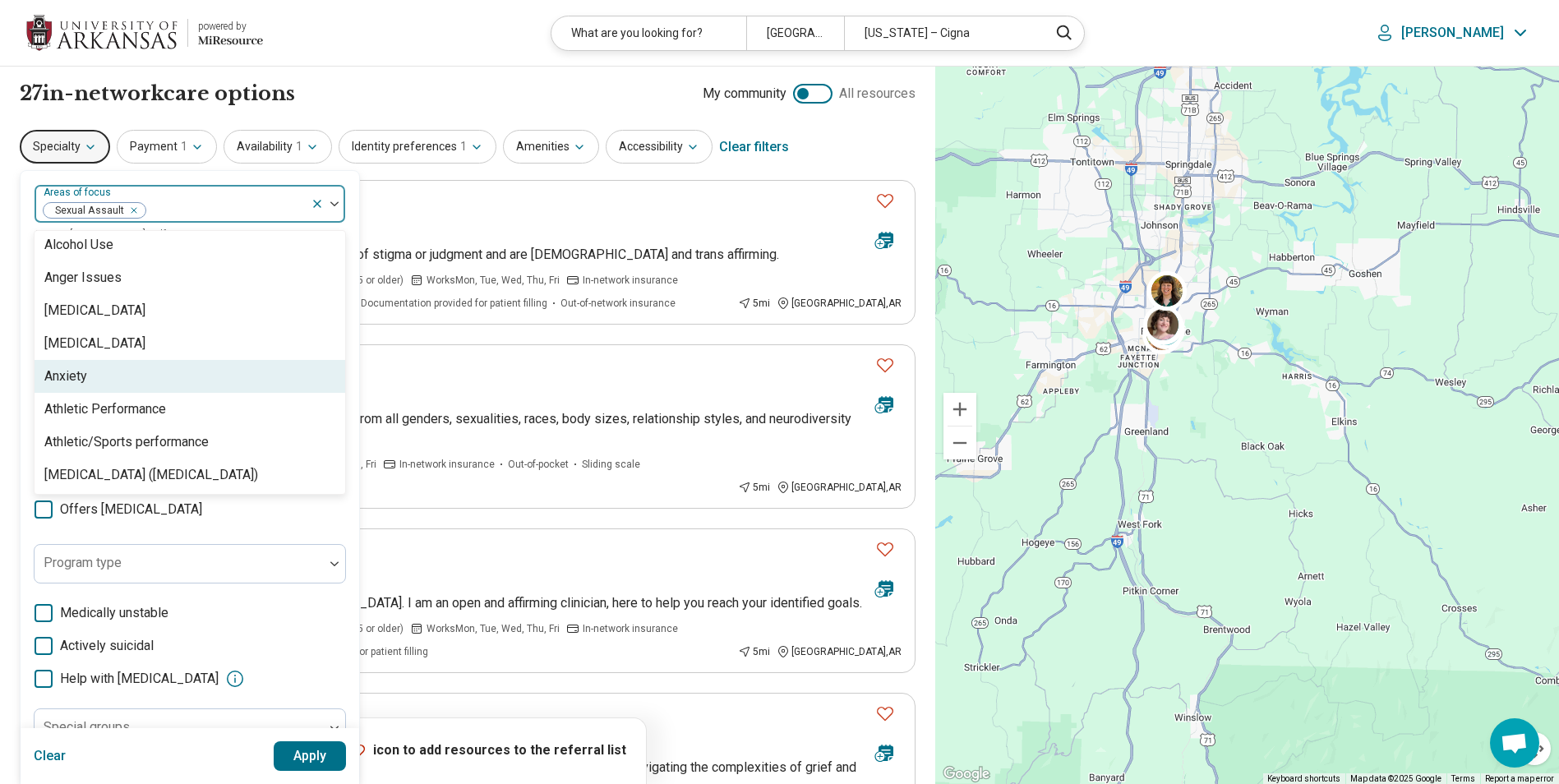
click at [181, 383] on div "Anxiety" at bounding box center [190, 376] width 311 height 33
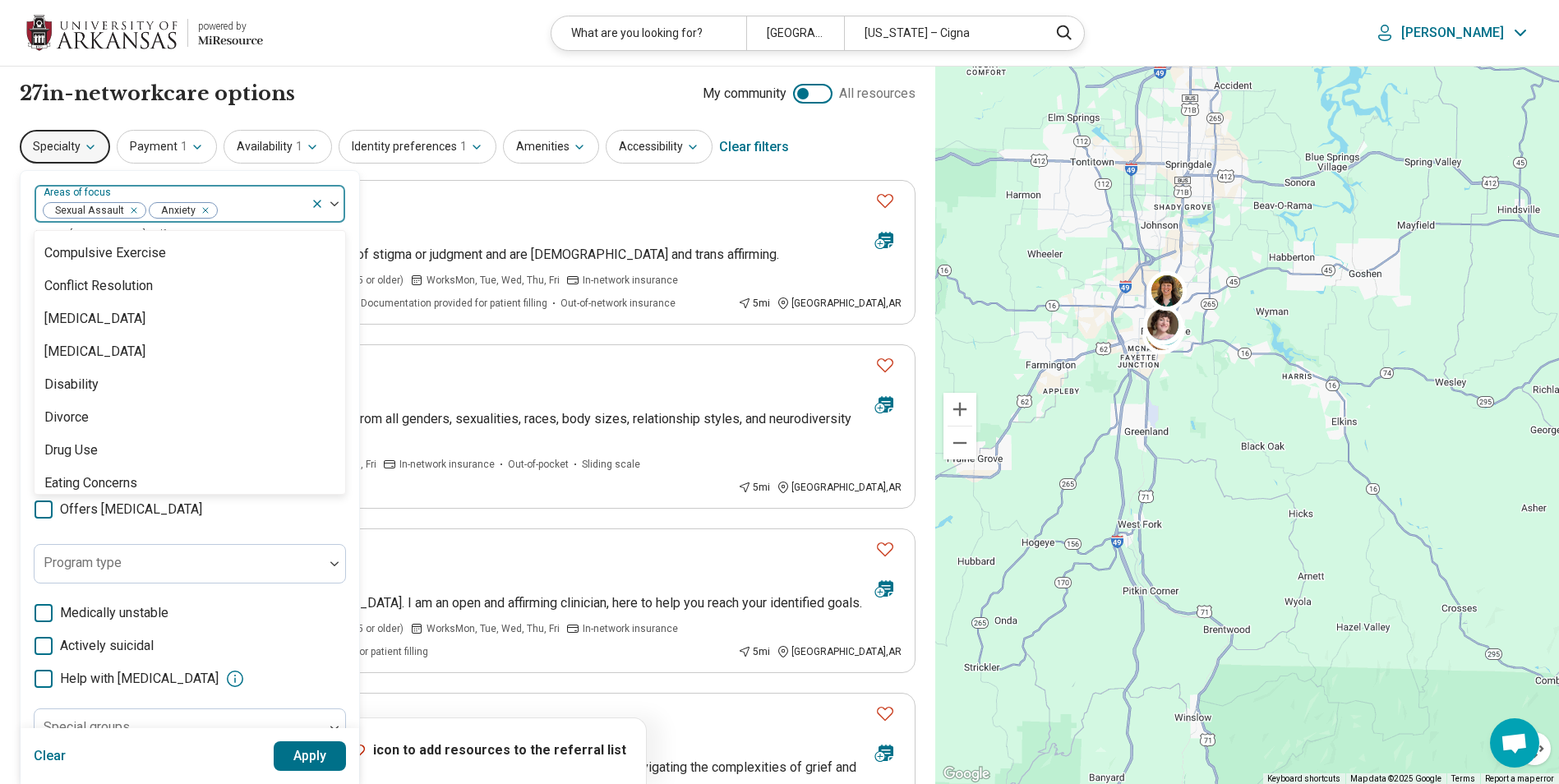
scroll to position [959, 0]
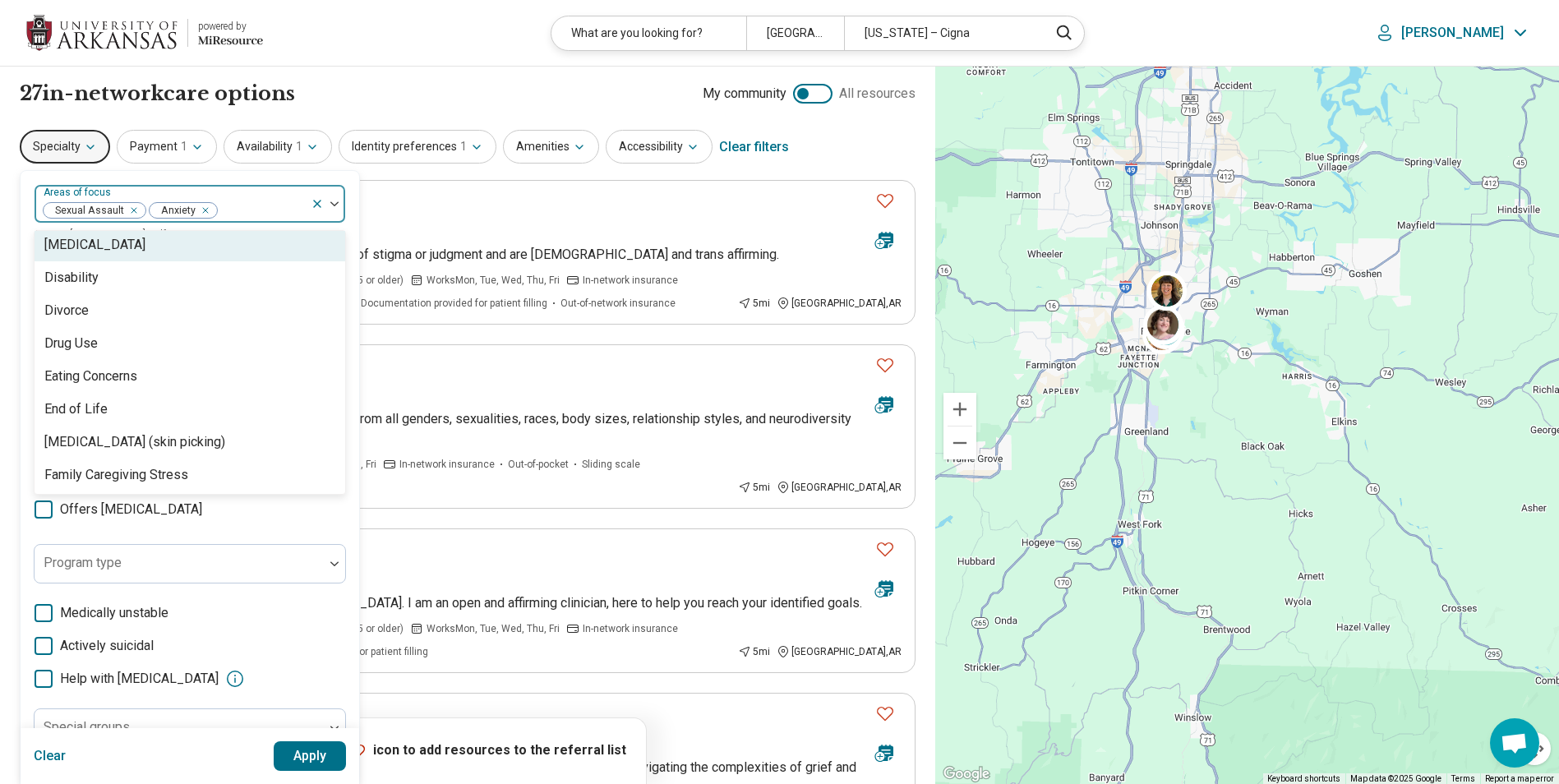
click at [143, 254] on div "[MEDICAL_DATA]" at bounding box center [190, 245] width 311 height 33
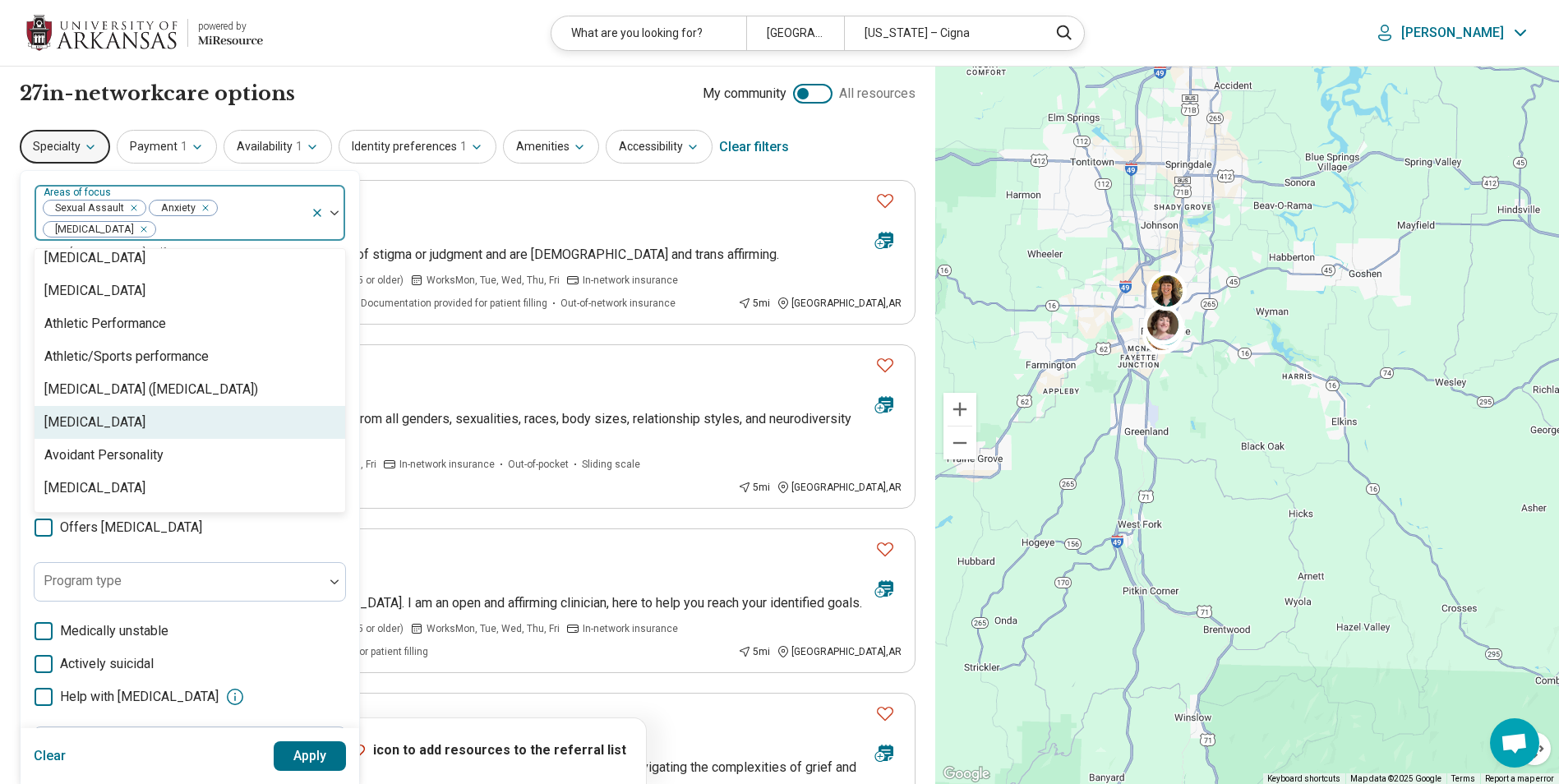
scroll to position [241, 0]
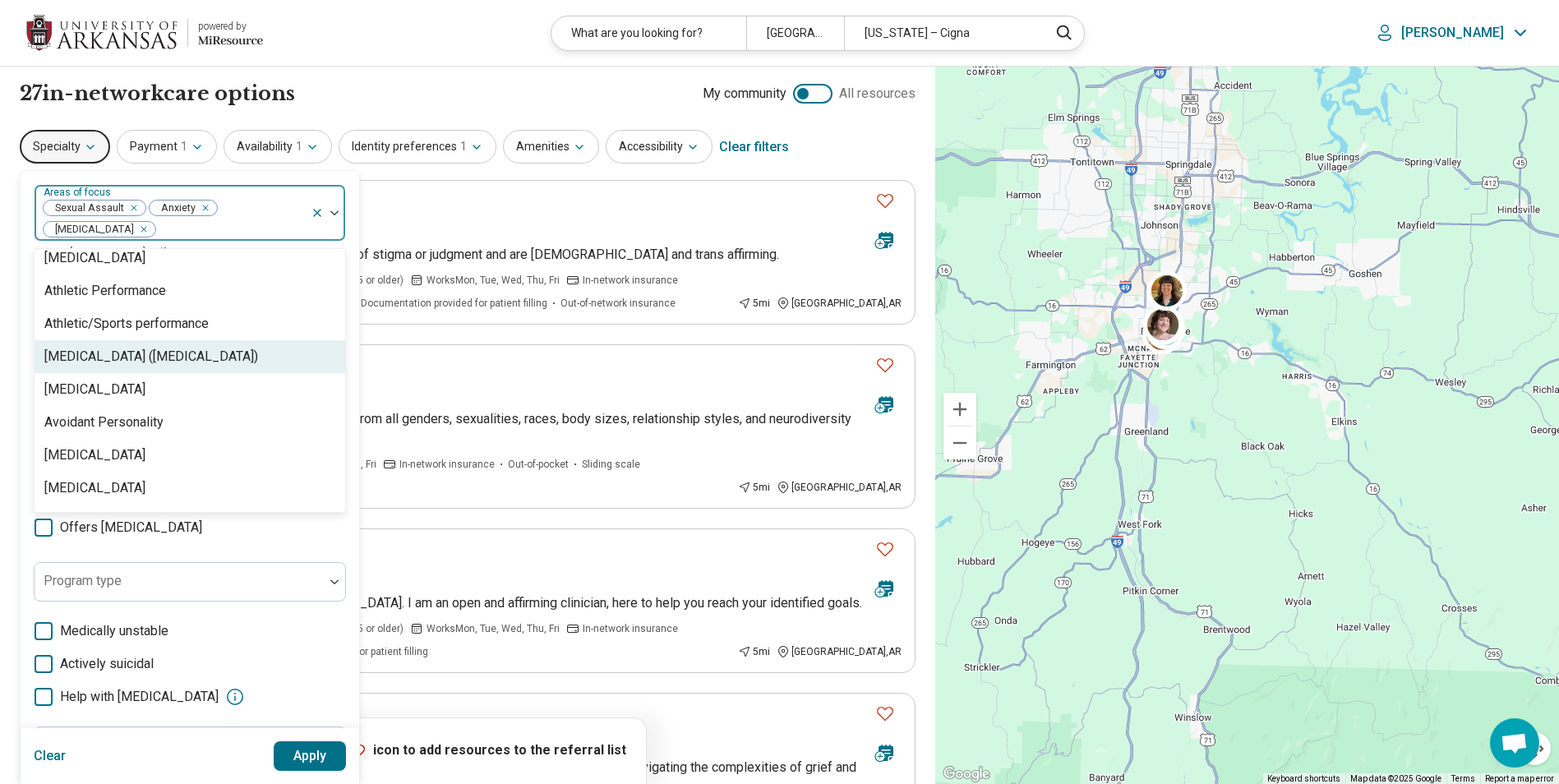
click at [269, 344] on div "[MEDICAL_DATA] ([MEDICAL_DATA])" at bounding box center [190, 356] width 311 height 33
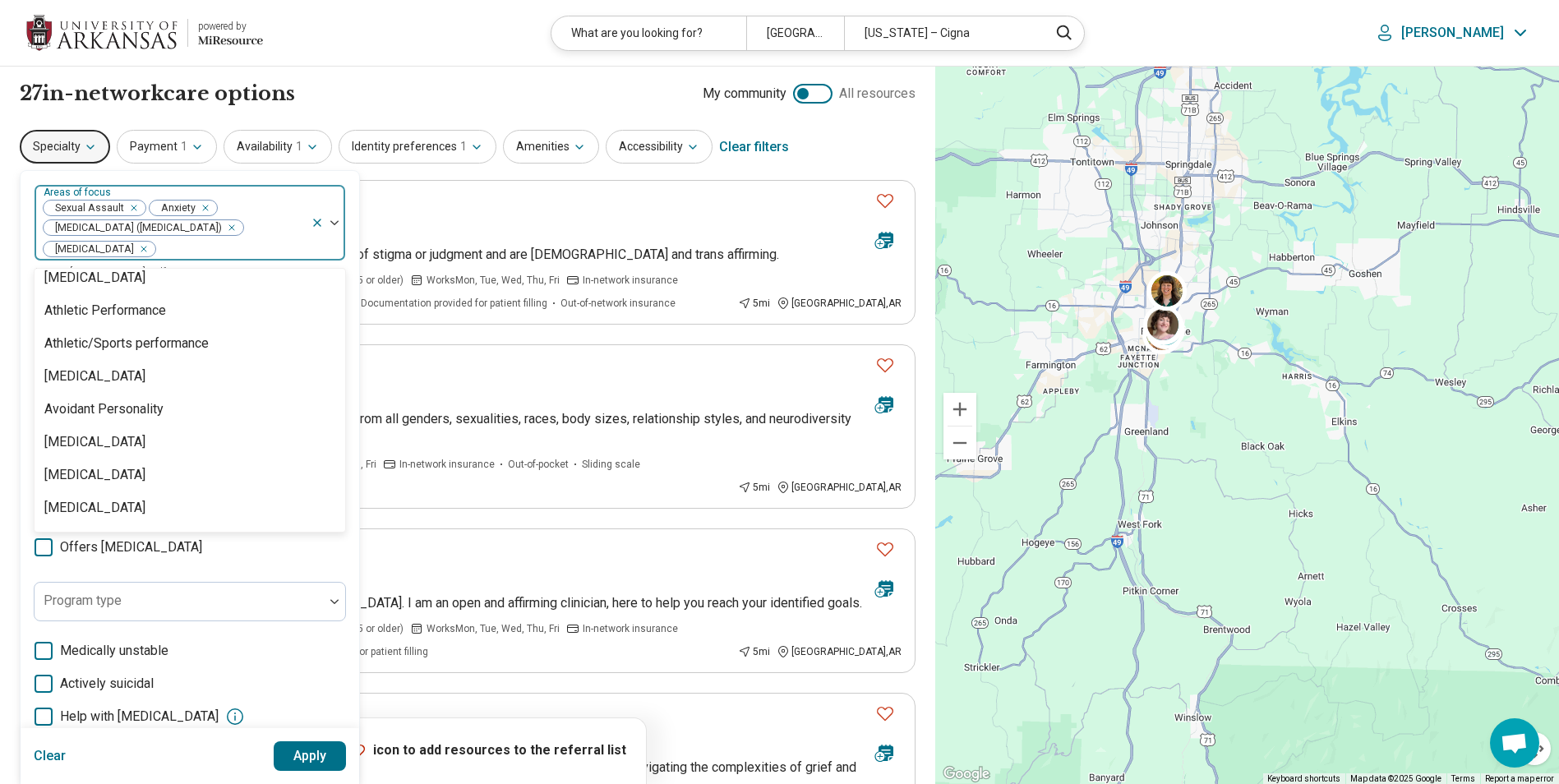
click at [311, 752] on button "Apply" at bounding box center [310, 755] width 73 height 30
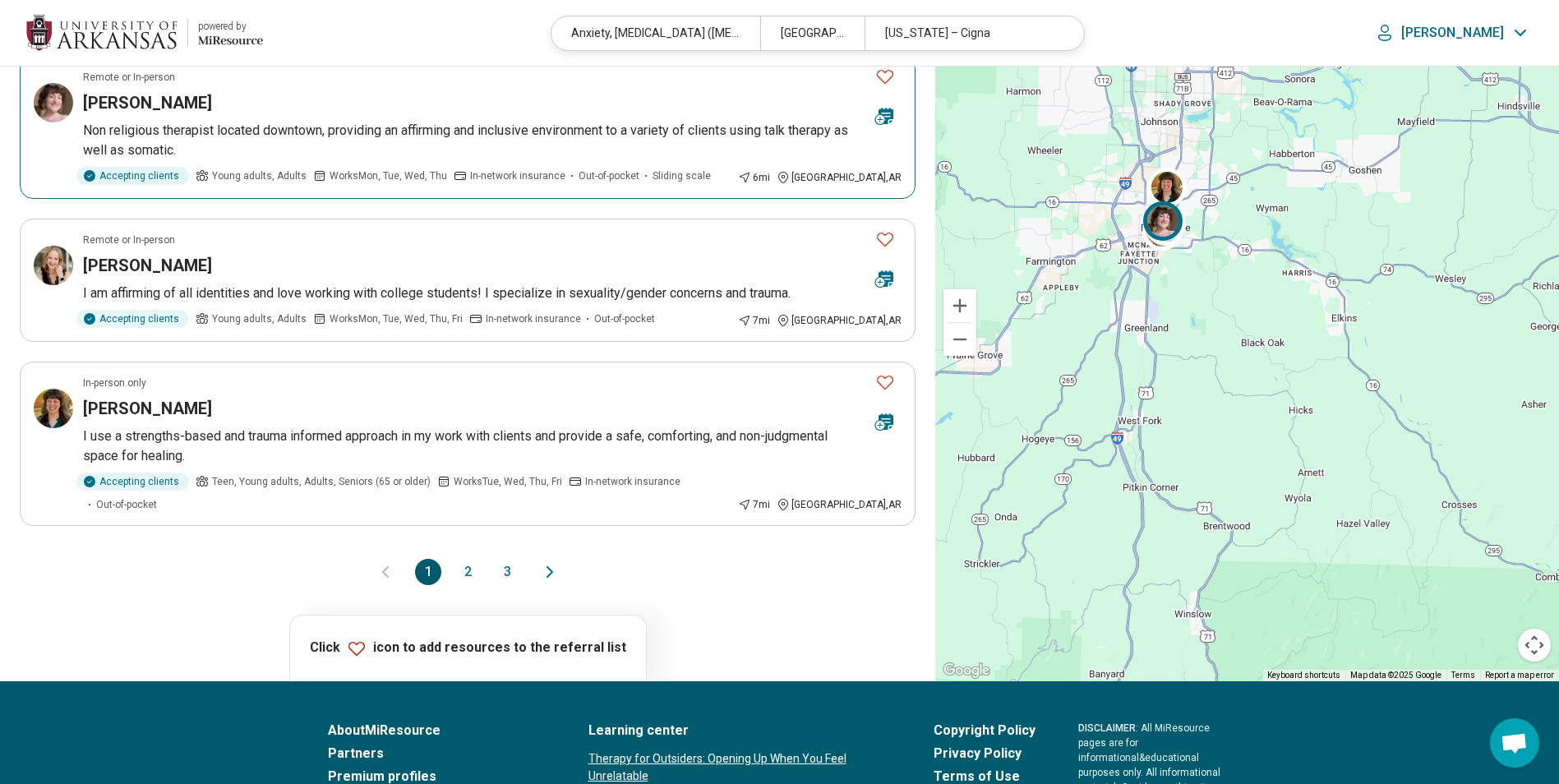
scroll to position [1370, 0]
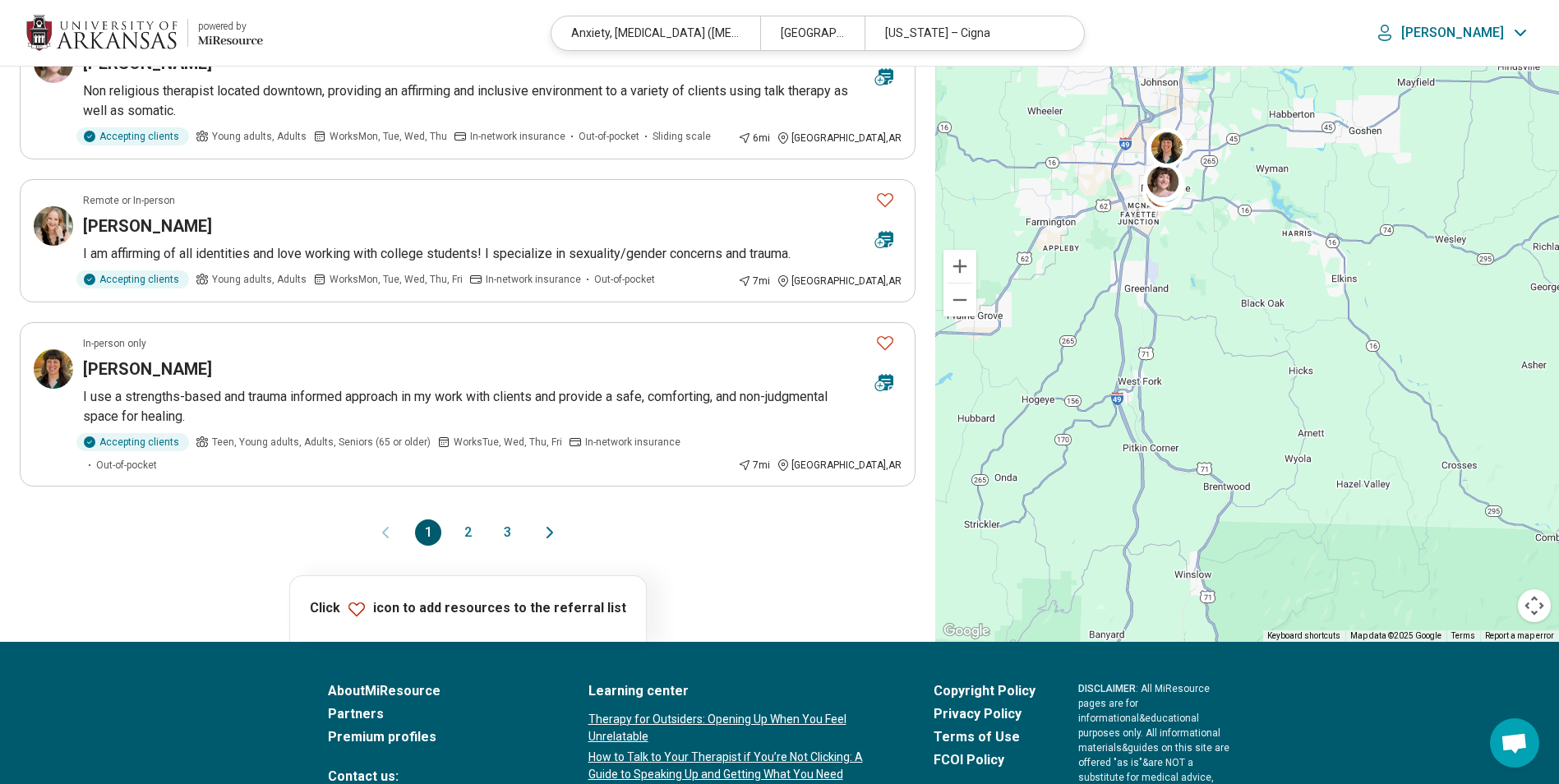
click at [469, 519] on button "2" at bounding box center [468, 532] width 26 height 26
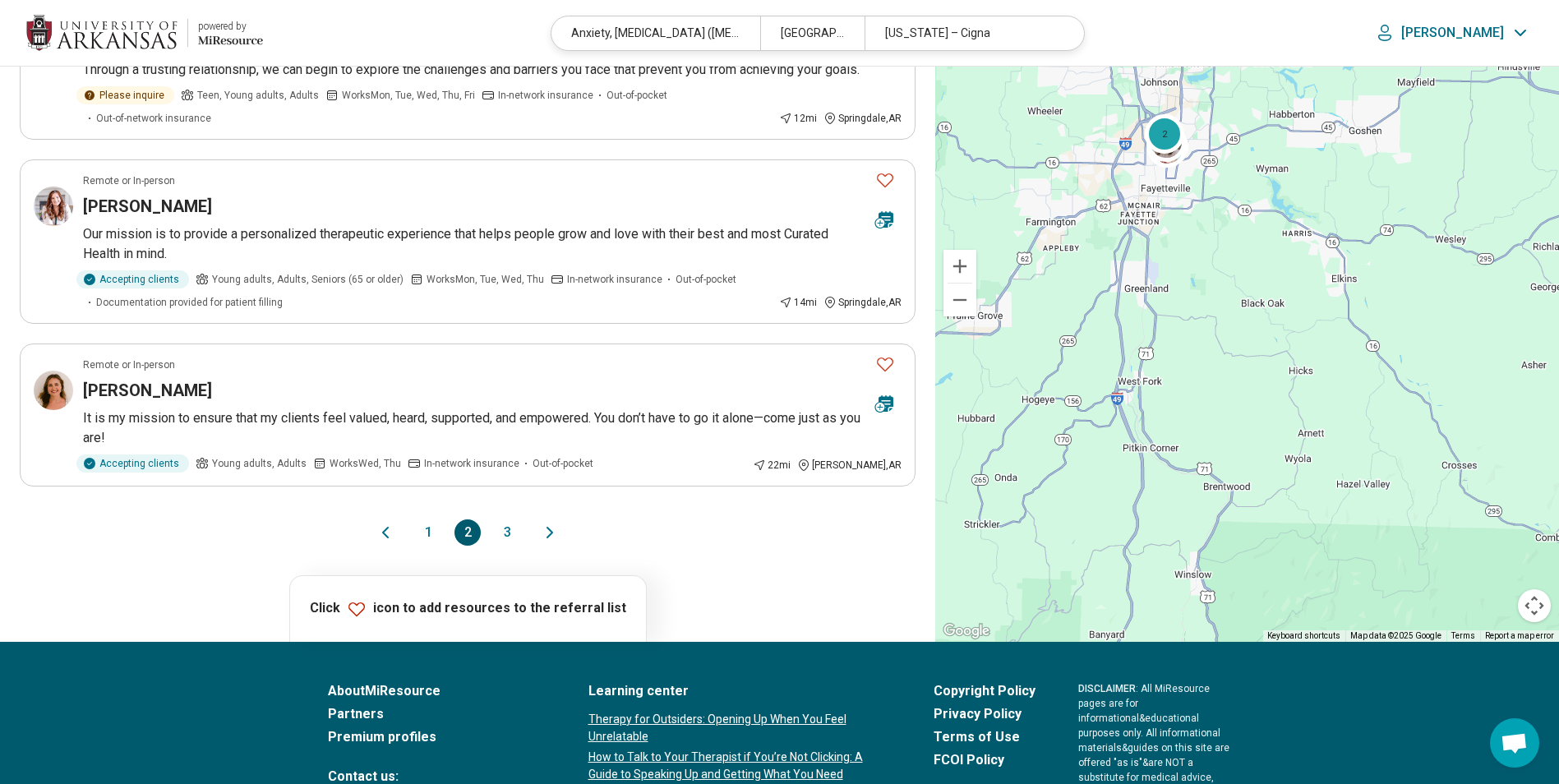
click at [504, 546] on button "3" at bounding box center [506, 532] width 26 height 26
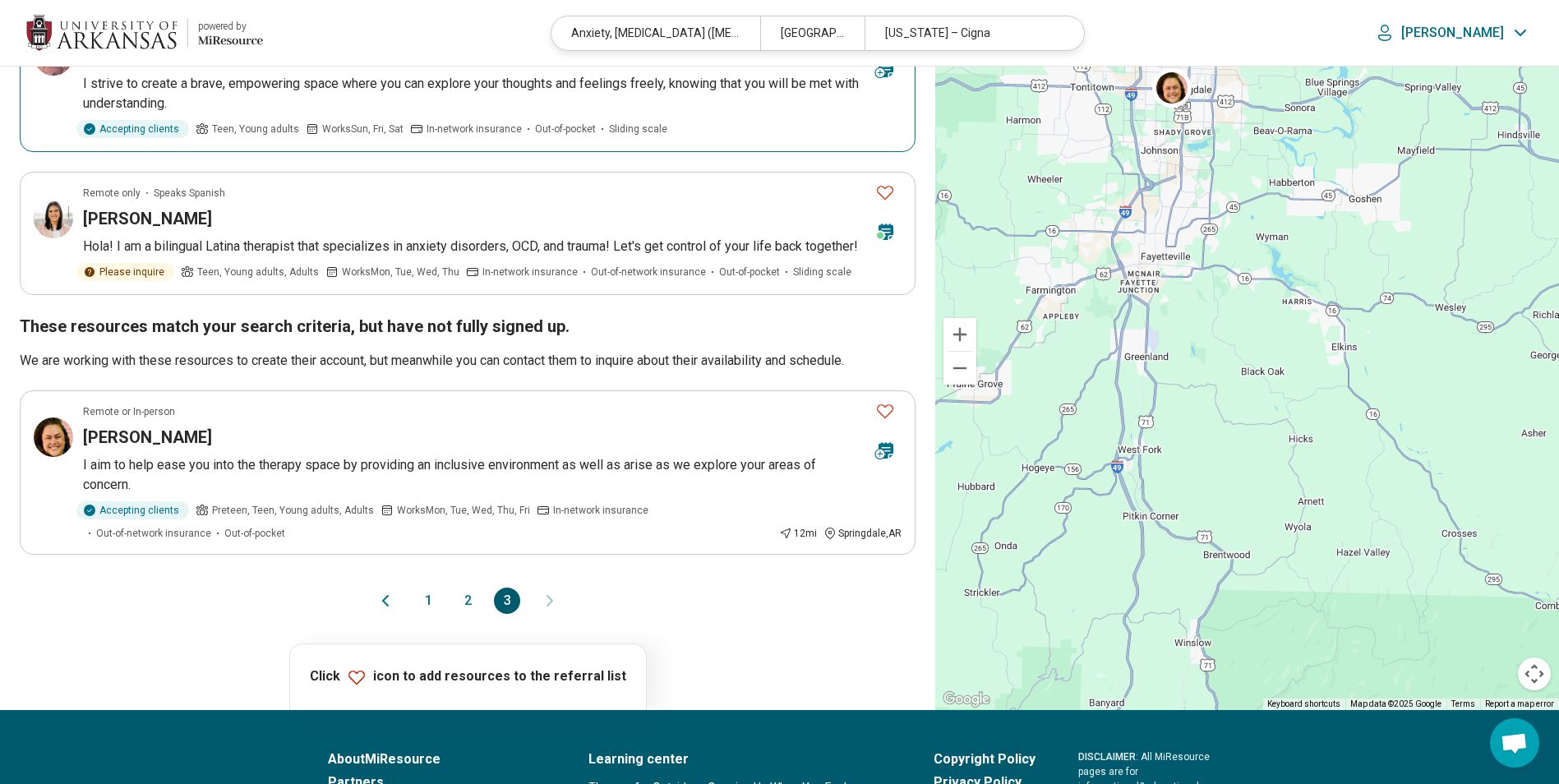
scroll to position [822, 0]
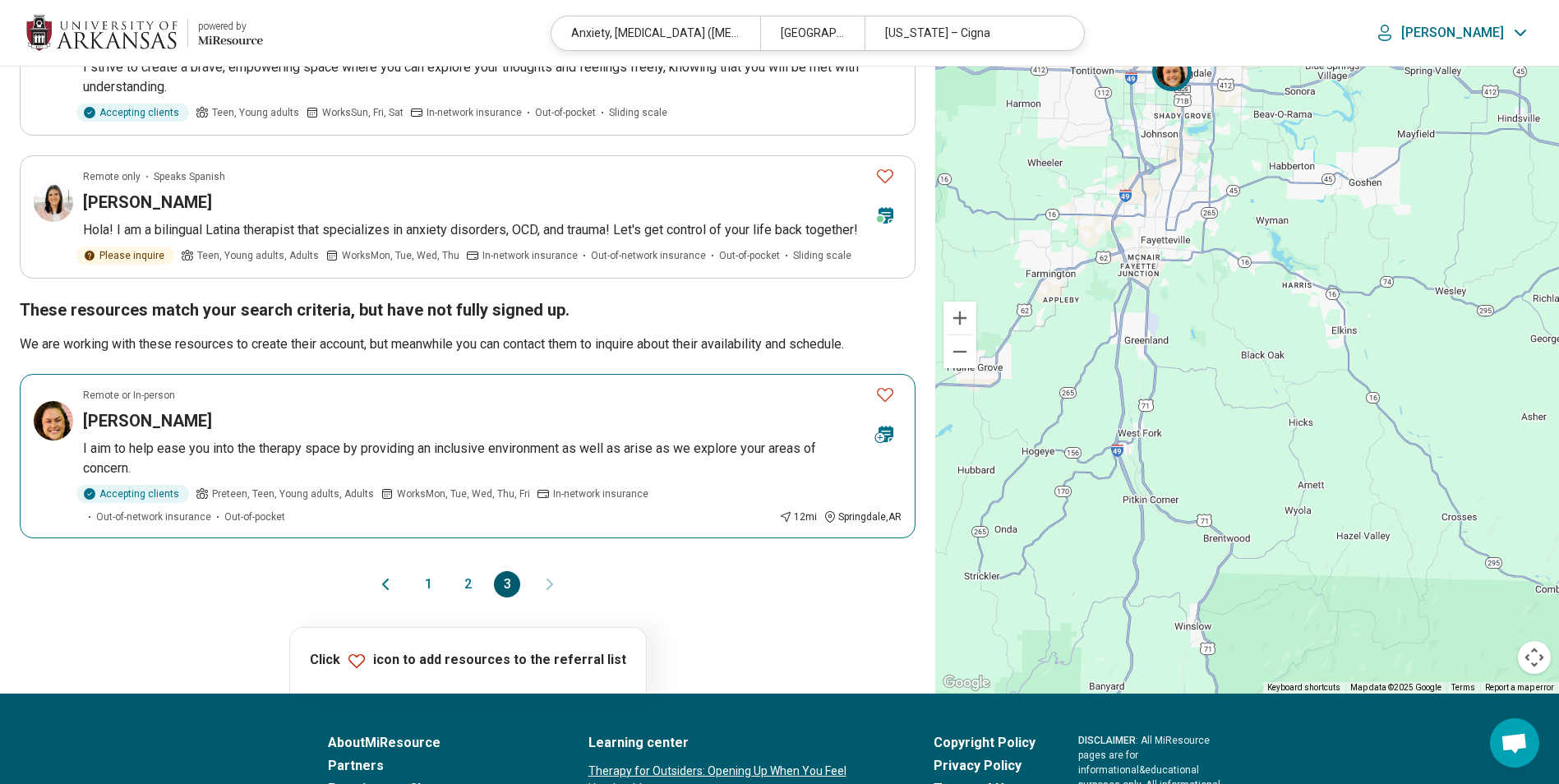
click at [336, 446] on p "I aim to help ease you into the therapy space by providing an inclusive environ…" at bounding box center [492, 458] width 819 height 40
click at [470, 581] on button "2" at bounding box center [468, 584] width 26 height 26
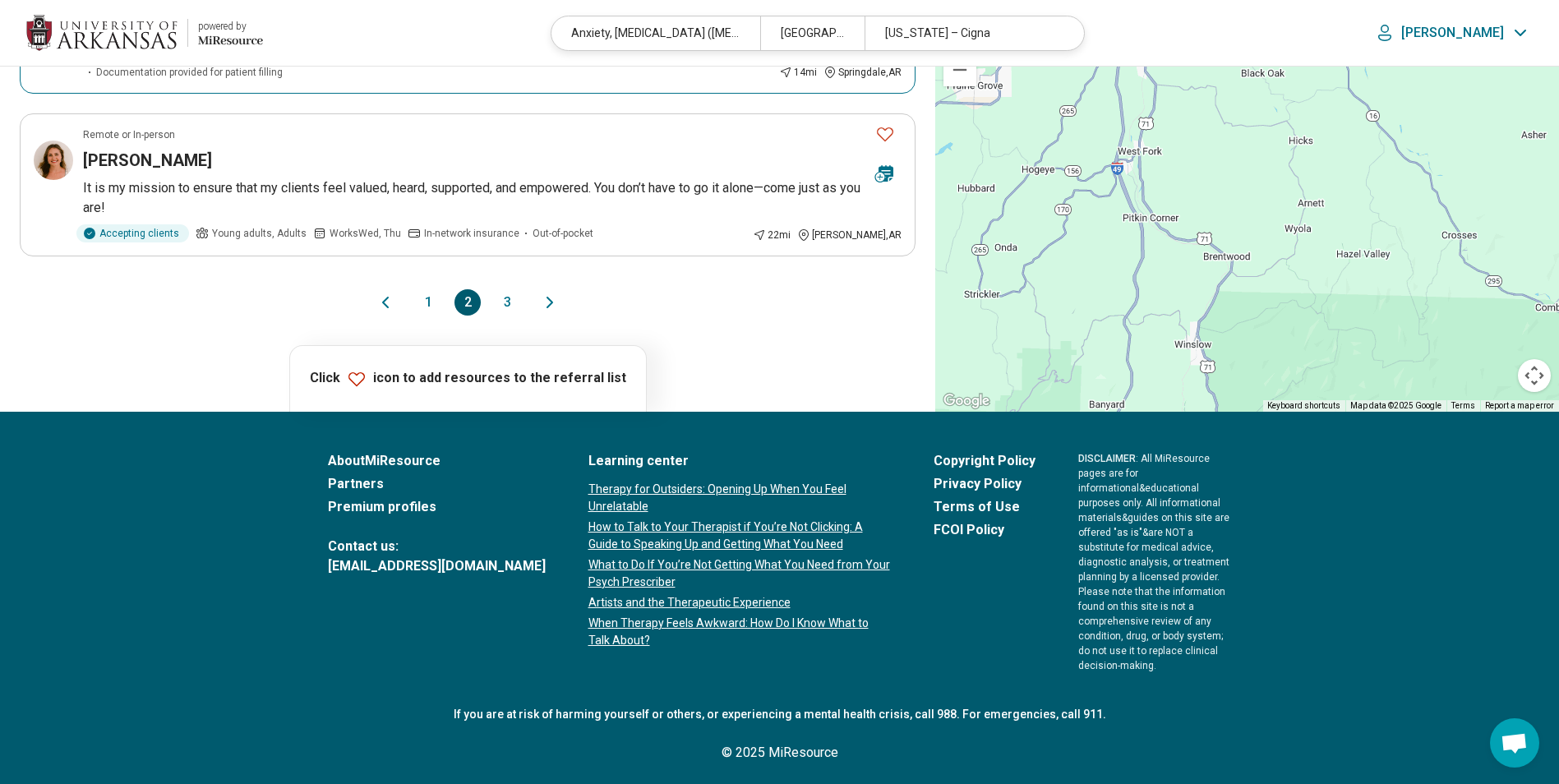
scroll to position [1606, 0]
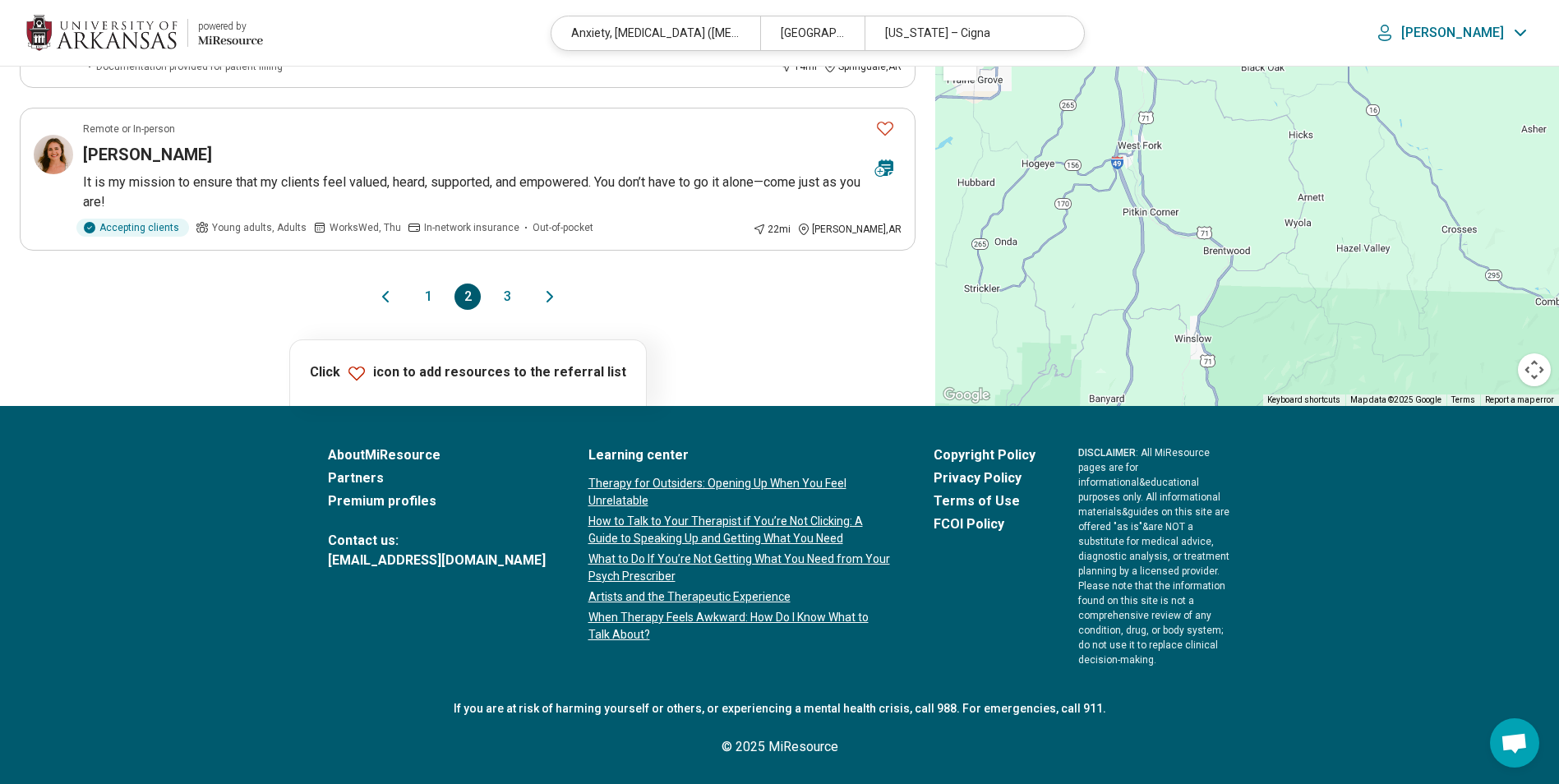
click at [424, 309] on button "1" at bounding box center [428, 296] width 26 height 26
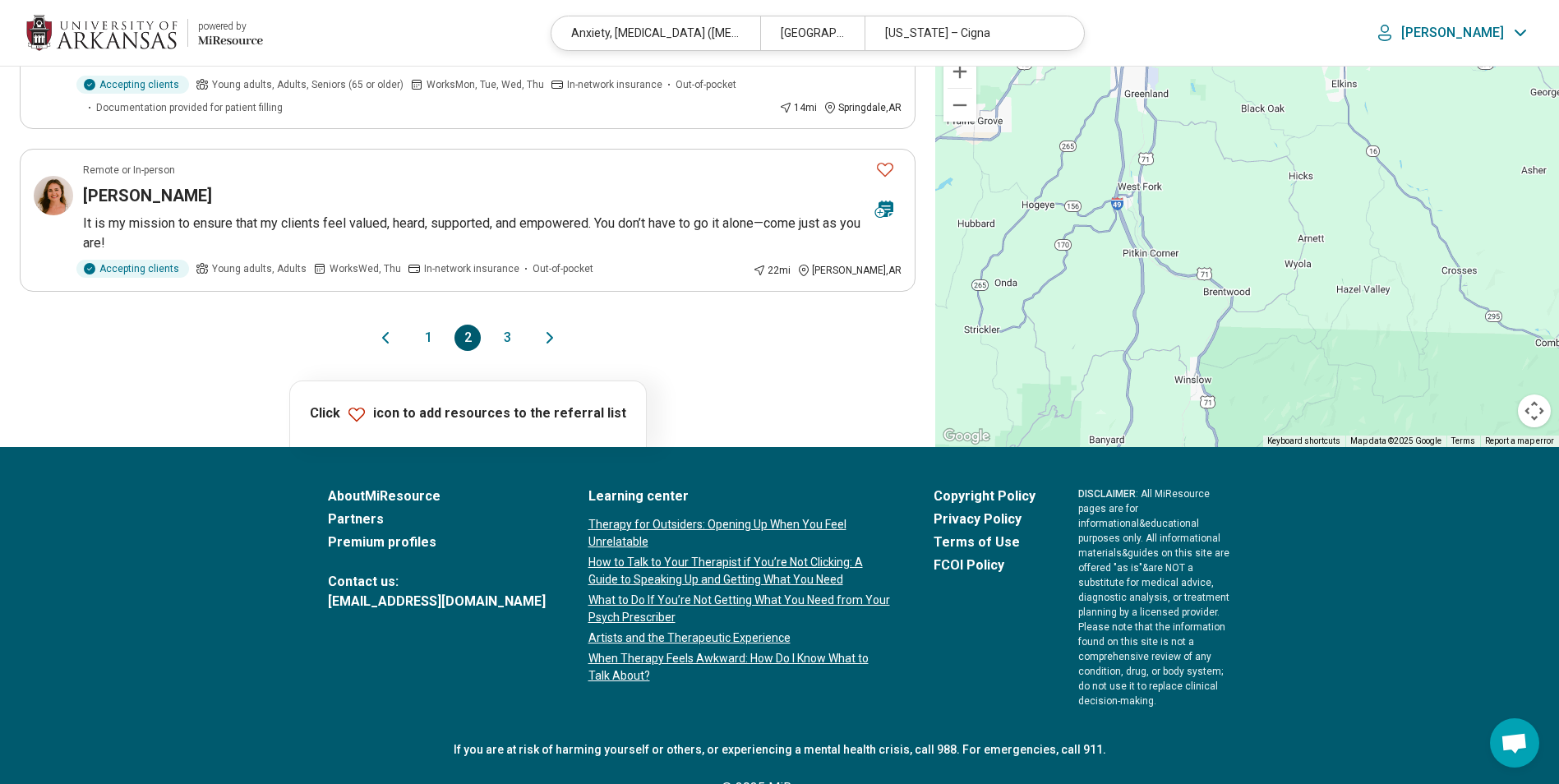
scroll to position [0, 0]
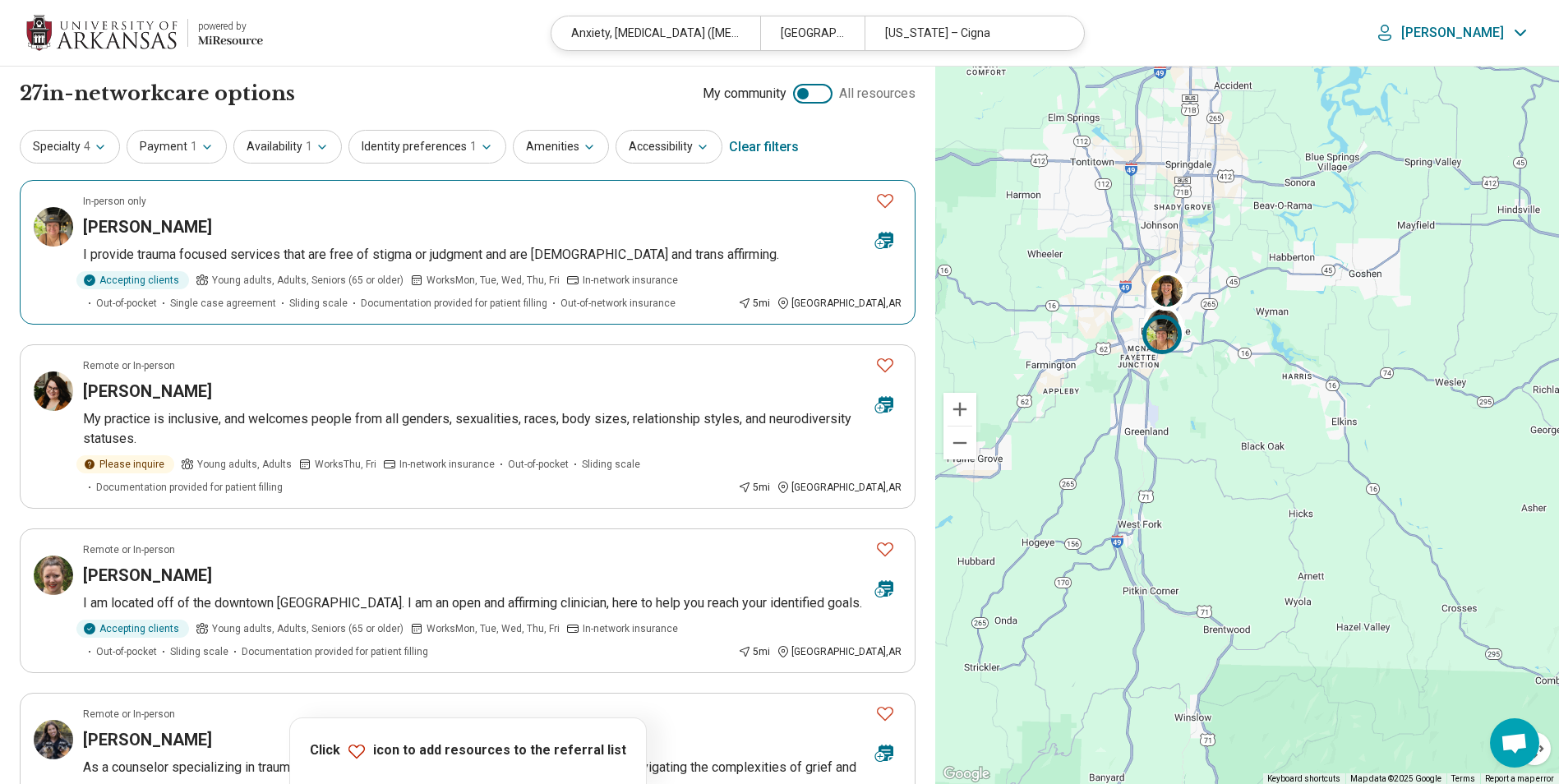
click at [286, 247] on p "I provide trauma focused services that are free of stigma or judgment and are q…" at bounding box center [492, 254] width 819 height 19
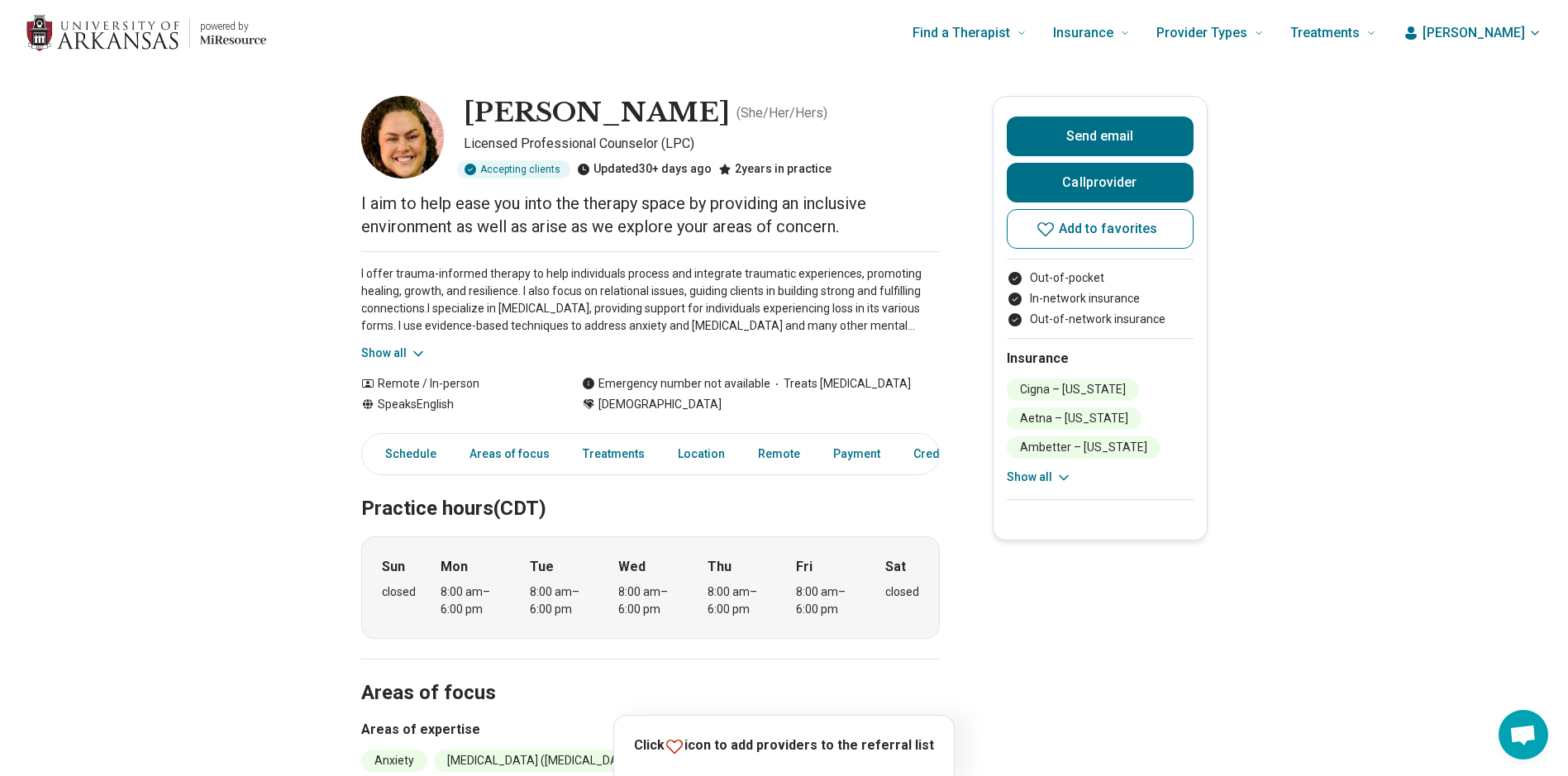
click at [419, 351] on icon at bounding box center [418, 353] width 16 height 16
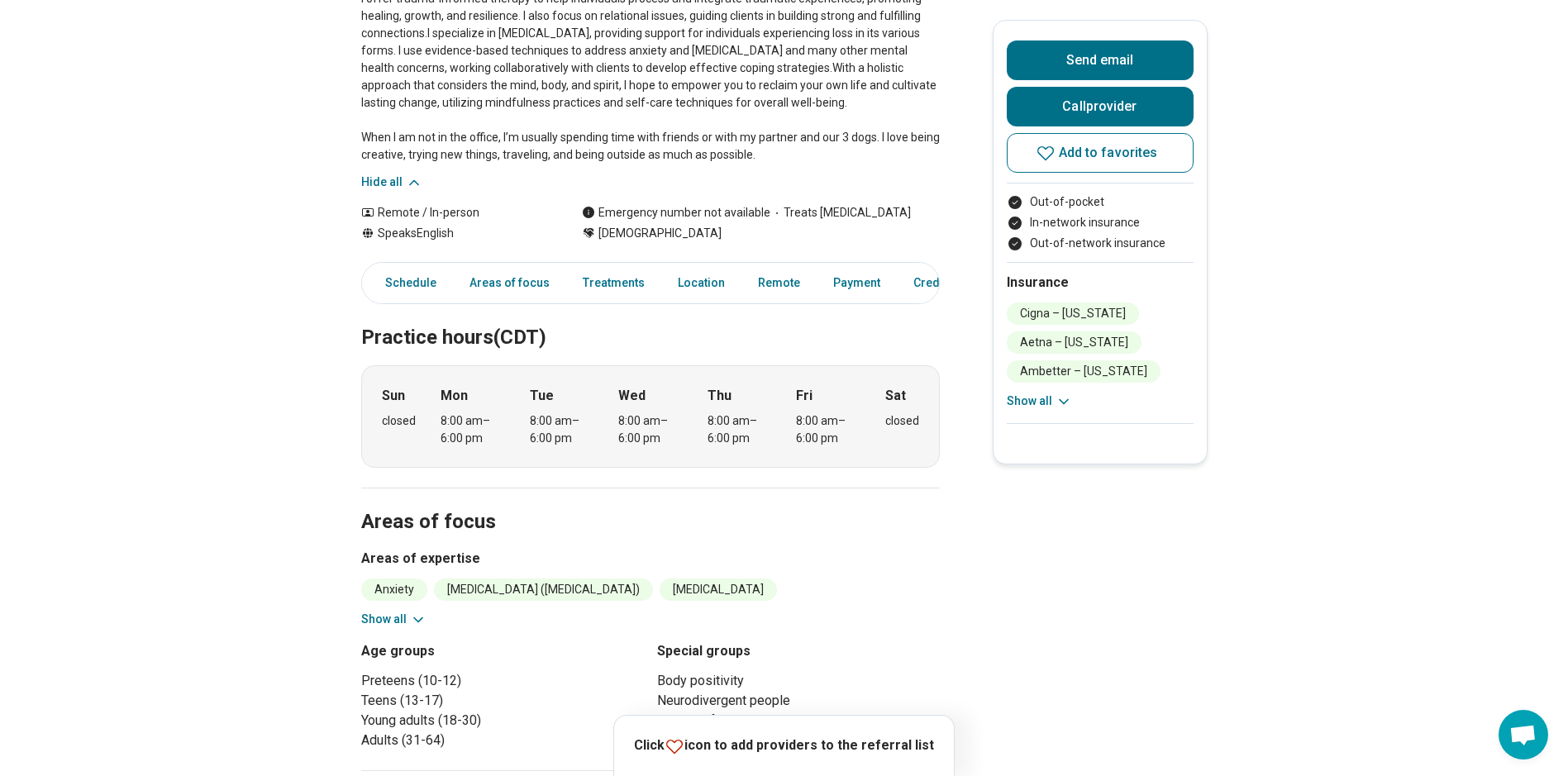
scroll to position [413, 0]
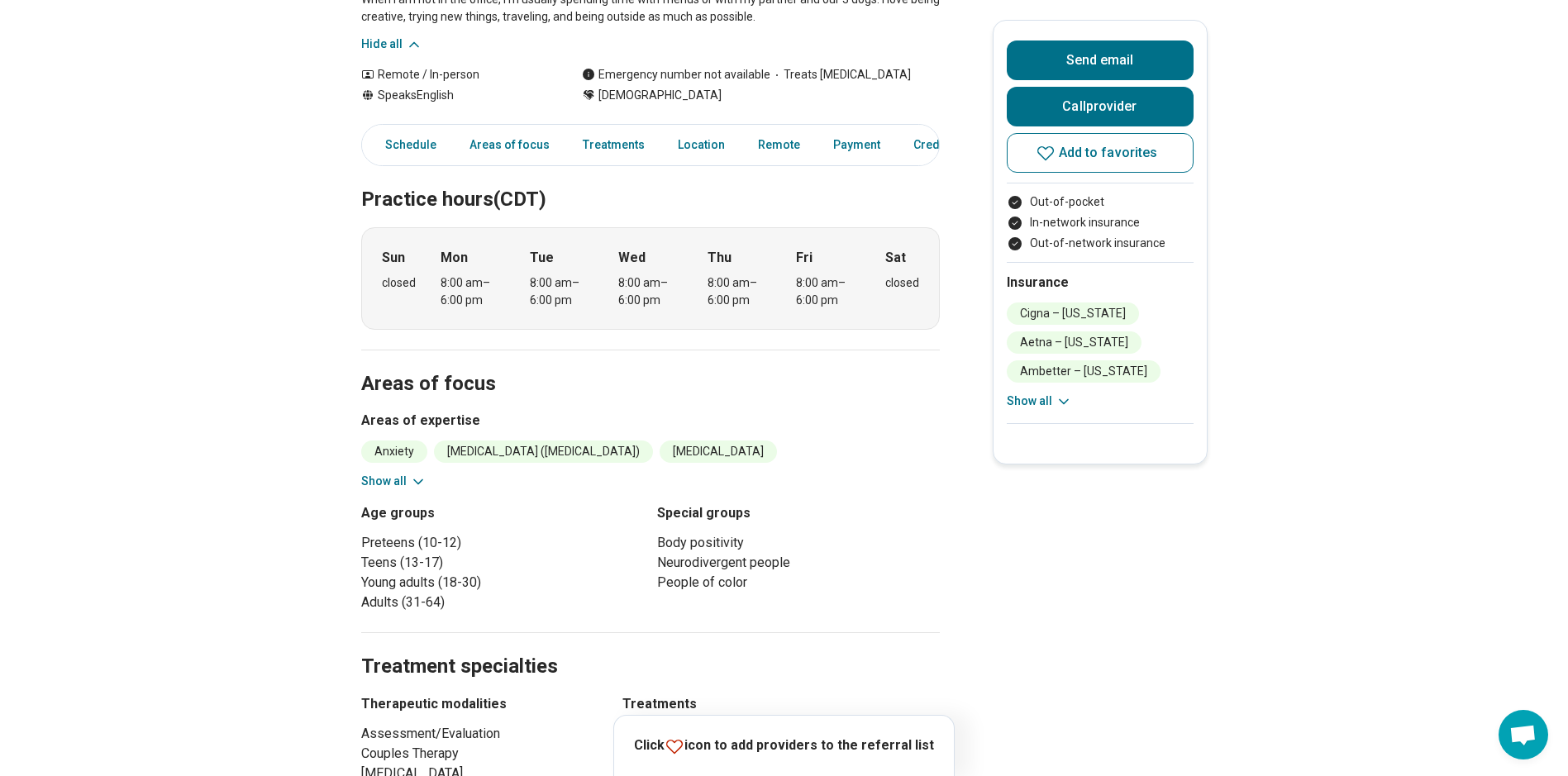
click at [423, 481] on icon at bounding box center [418, 481] width 16 height 16
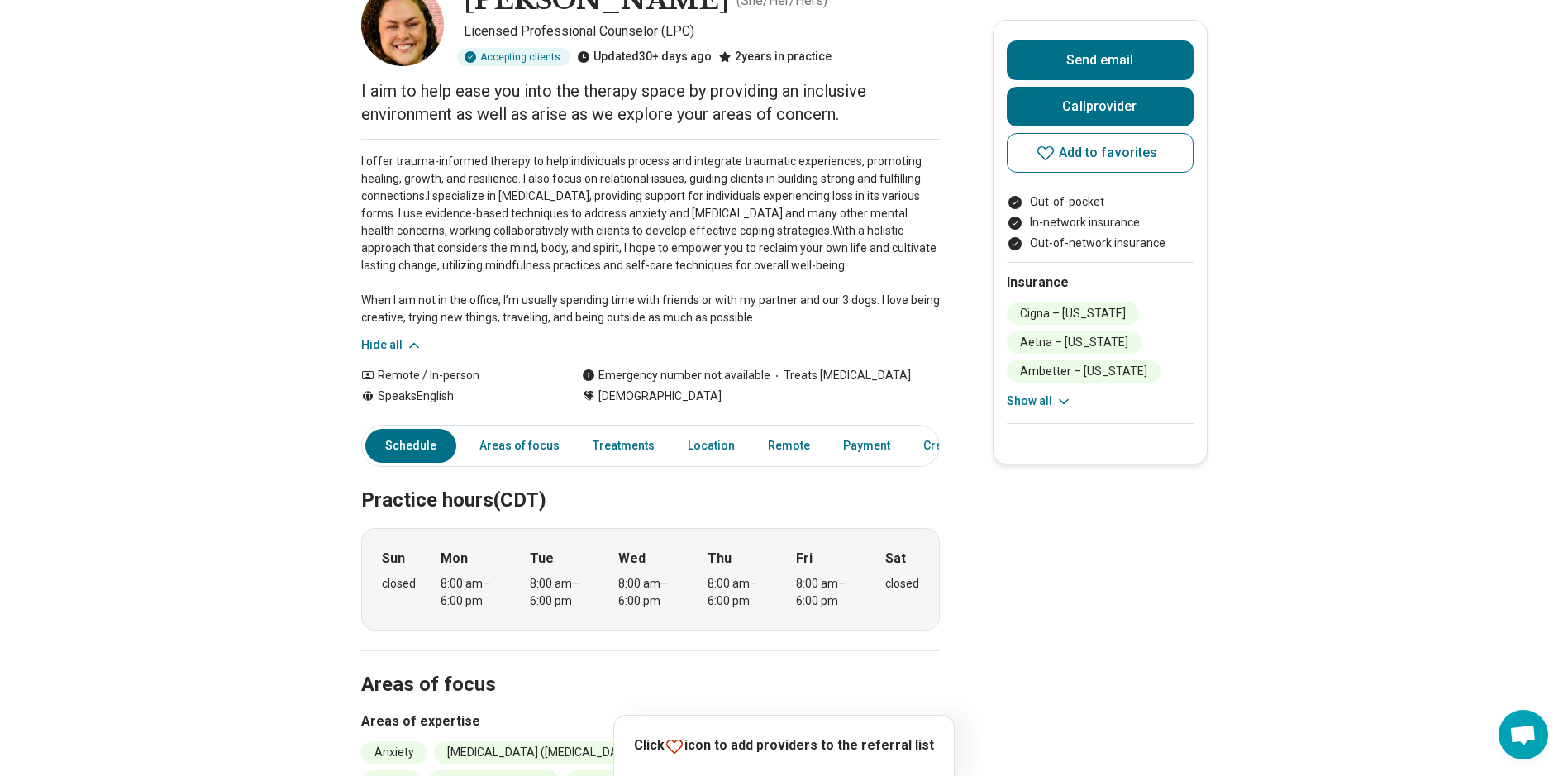
scroll to position [0, 0]
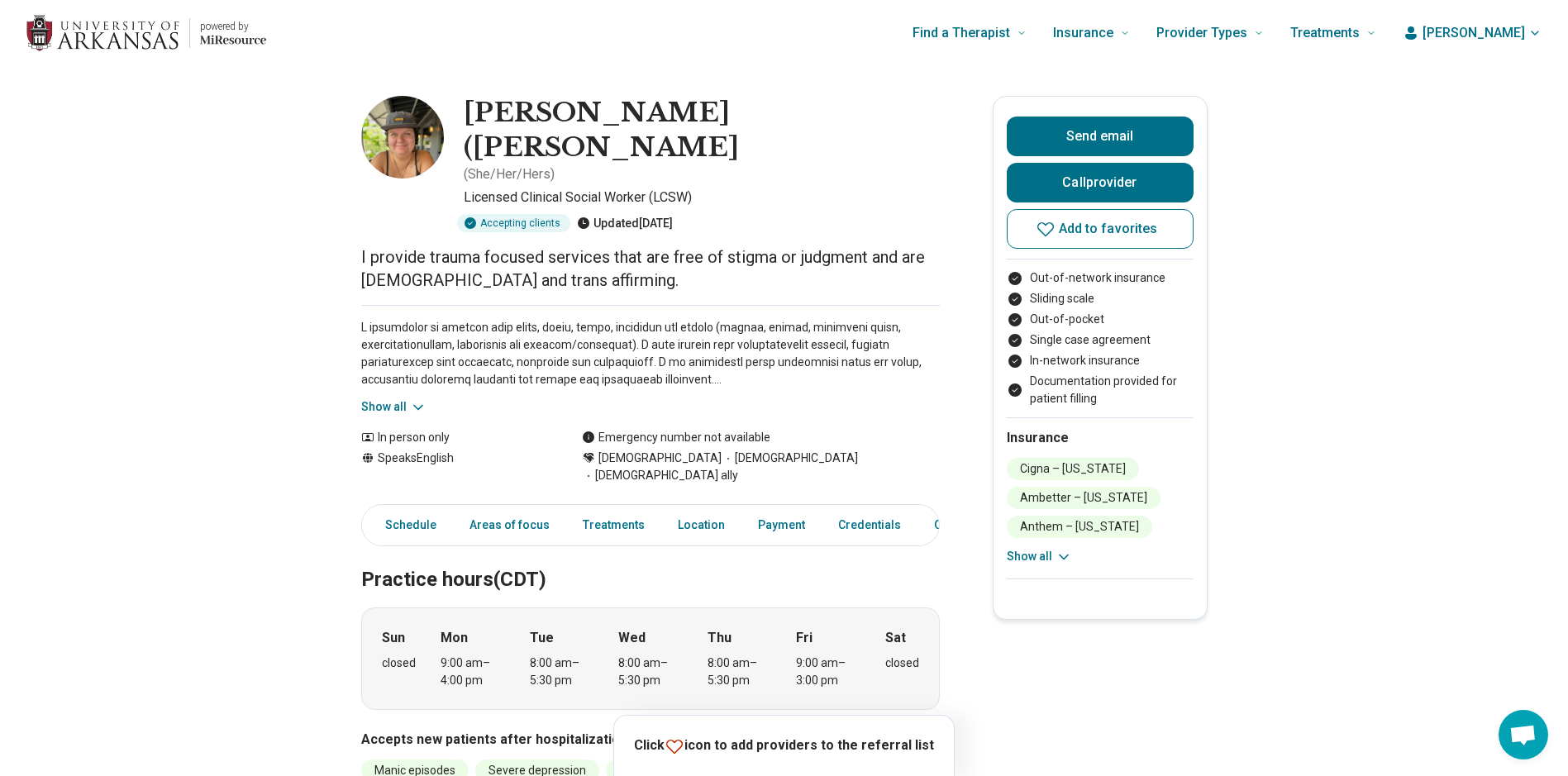
click at [416, 399] on icon at bounding box center [418, 407] width 16 height 16
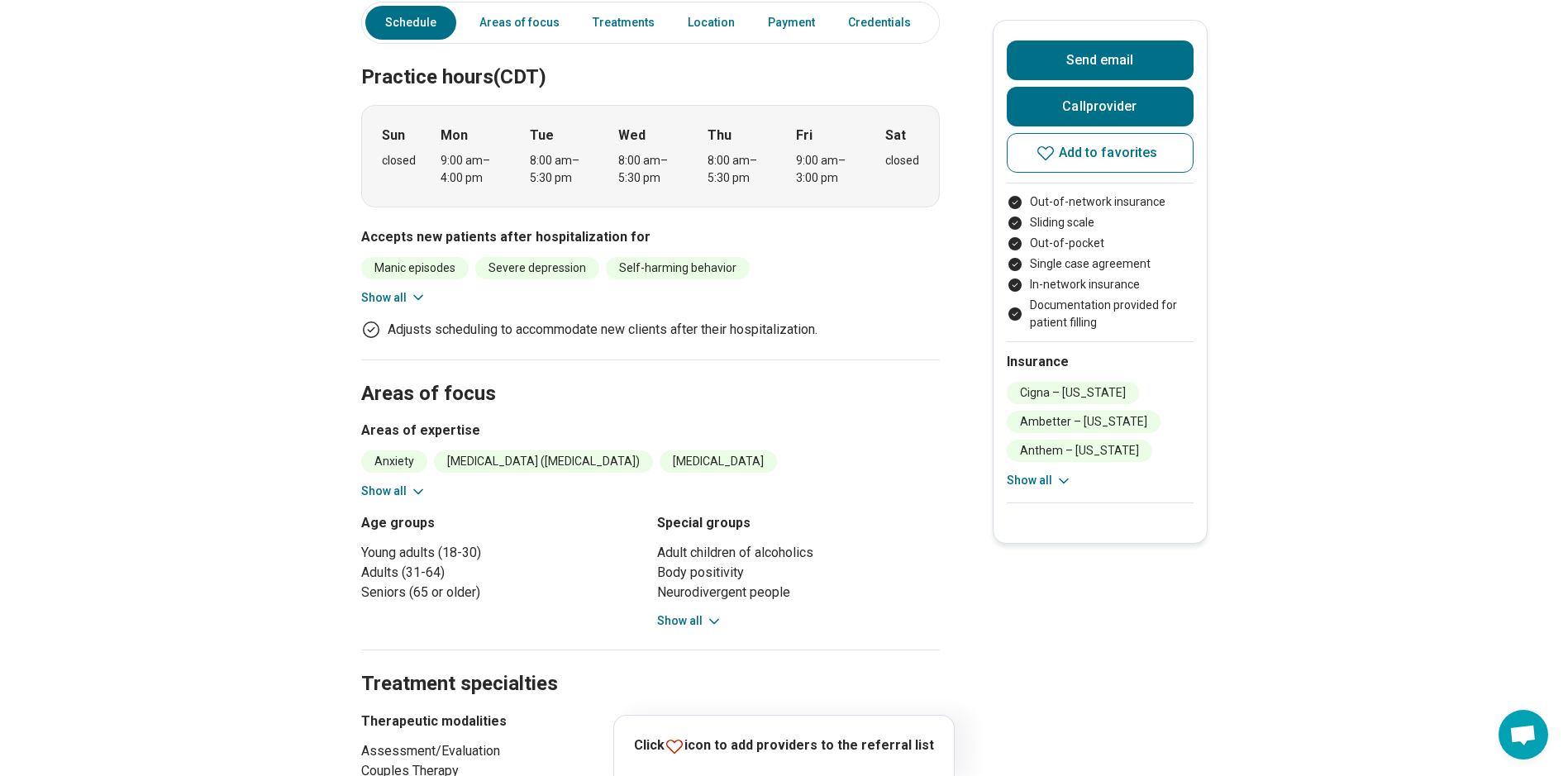
scroll to position [827, 0]
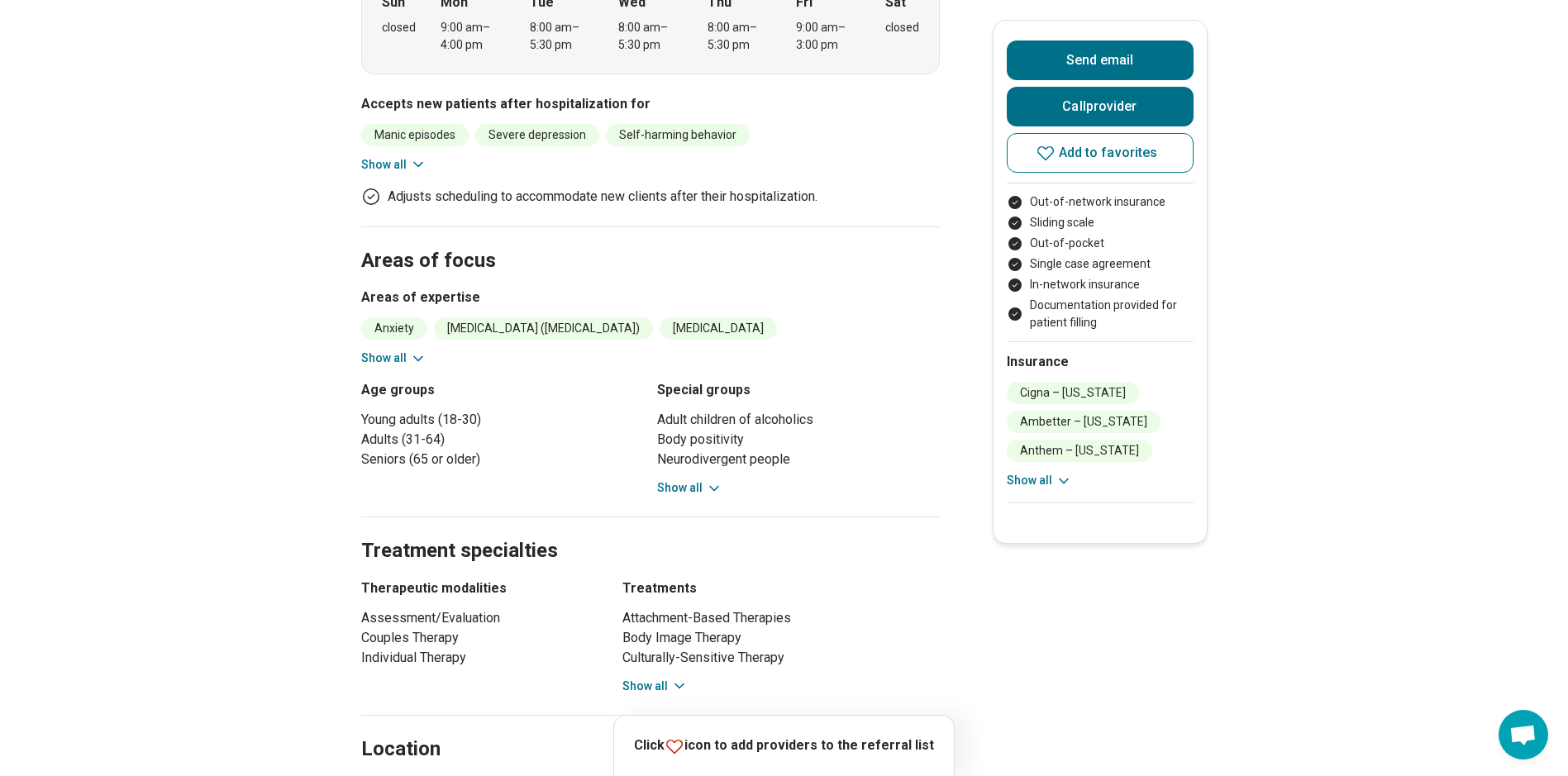
click at [684, 678] on icon at bounding box center [679, 686] width 16 height 16
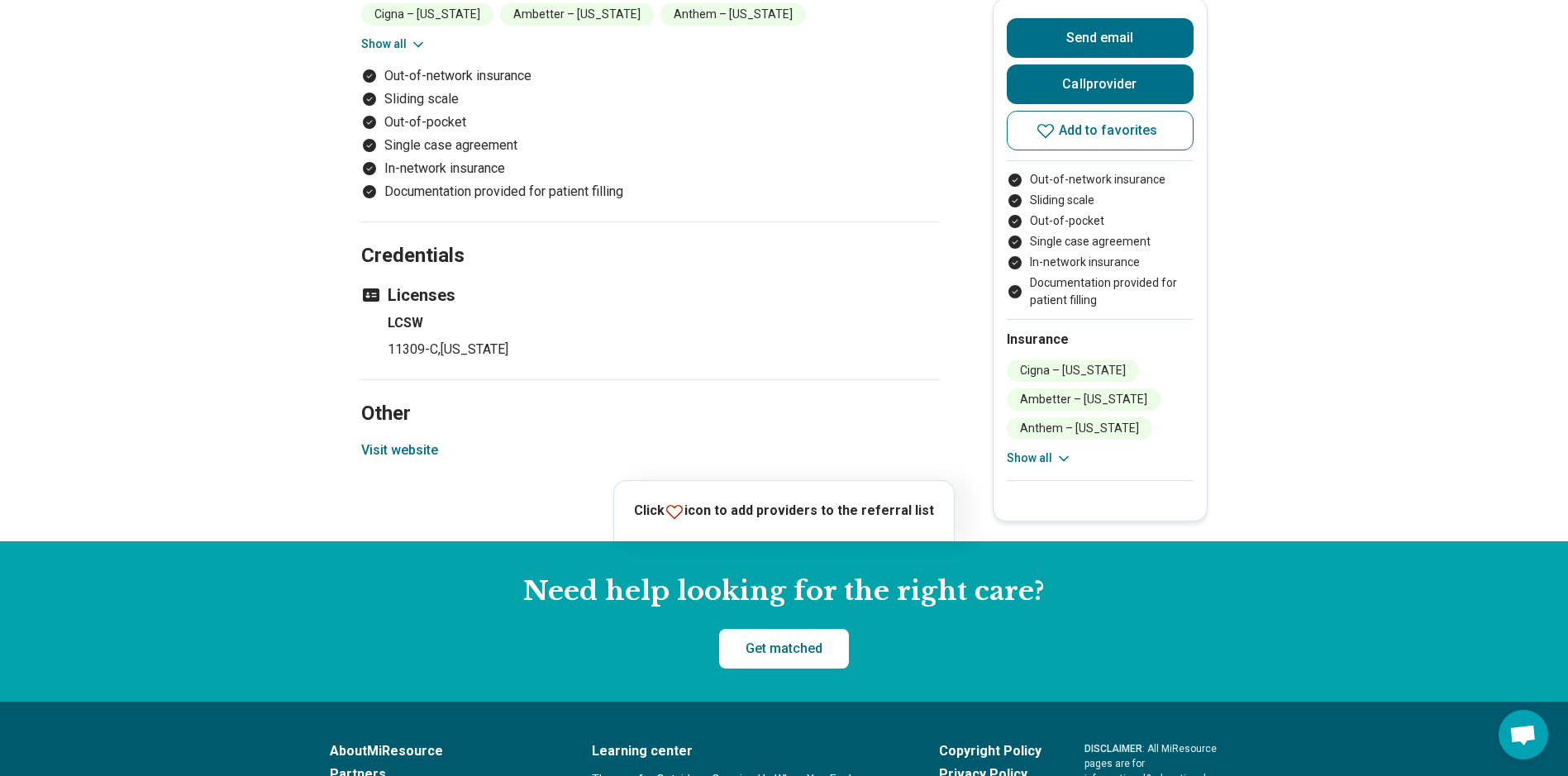
scroll to position [2342, 0]
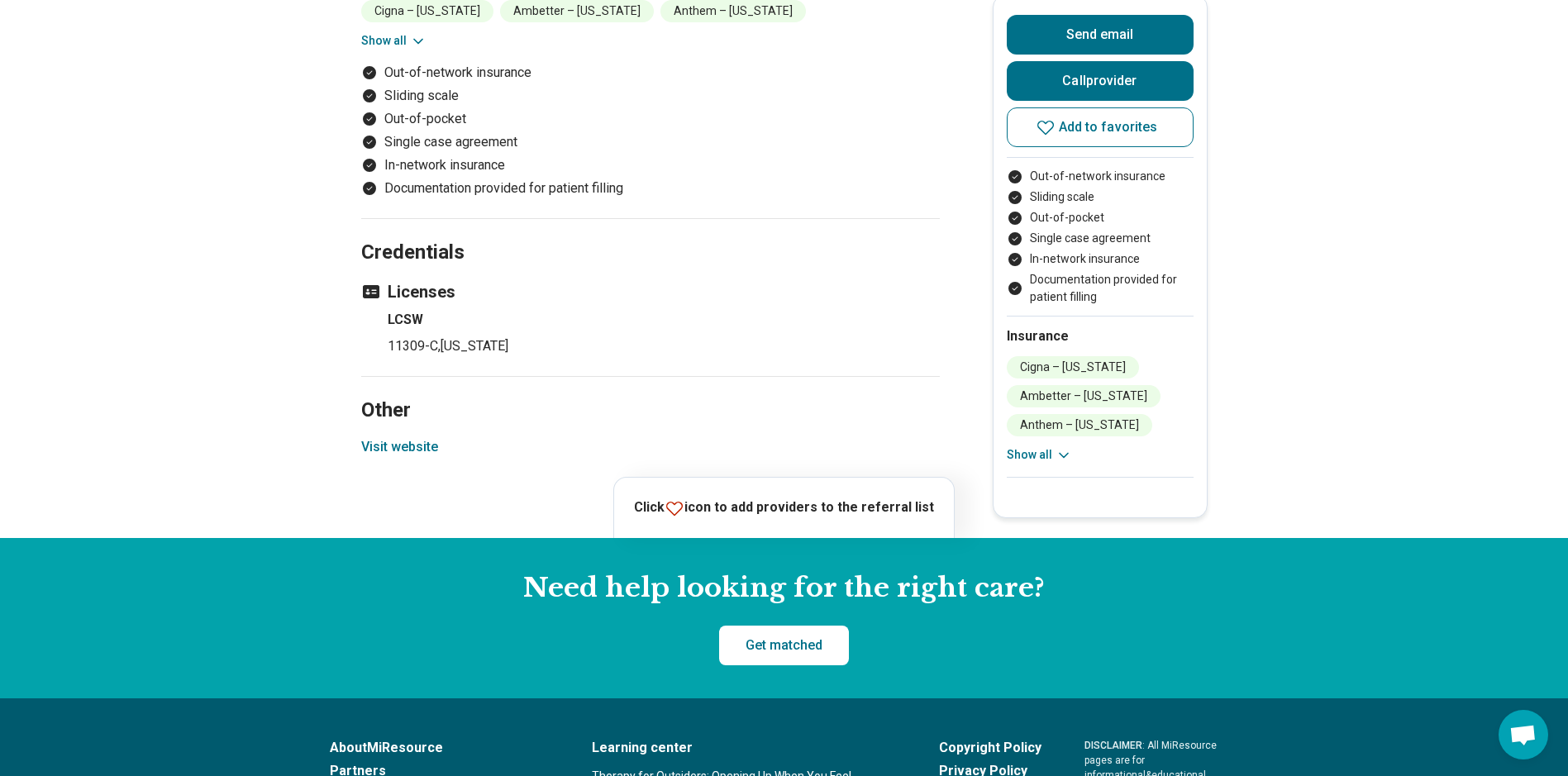
click at [424, 437] on button "Visit website" at bounding box center [400, 447] width 77 height 20
